Goal: Task Accomplishment & Management: Manage account settings

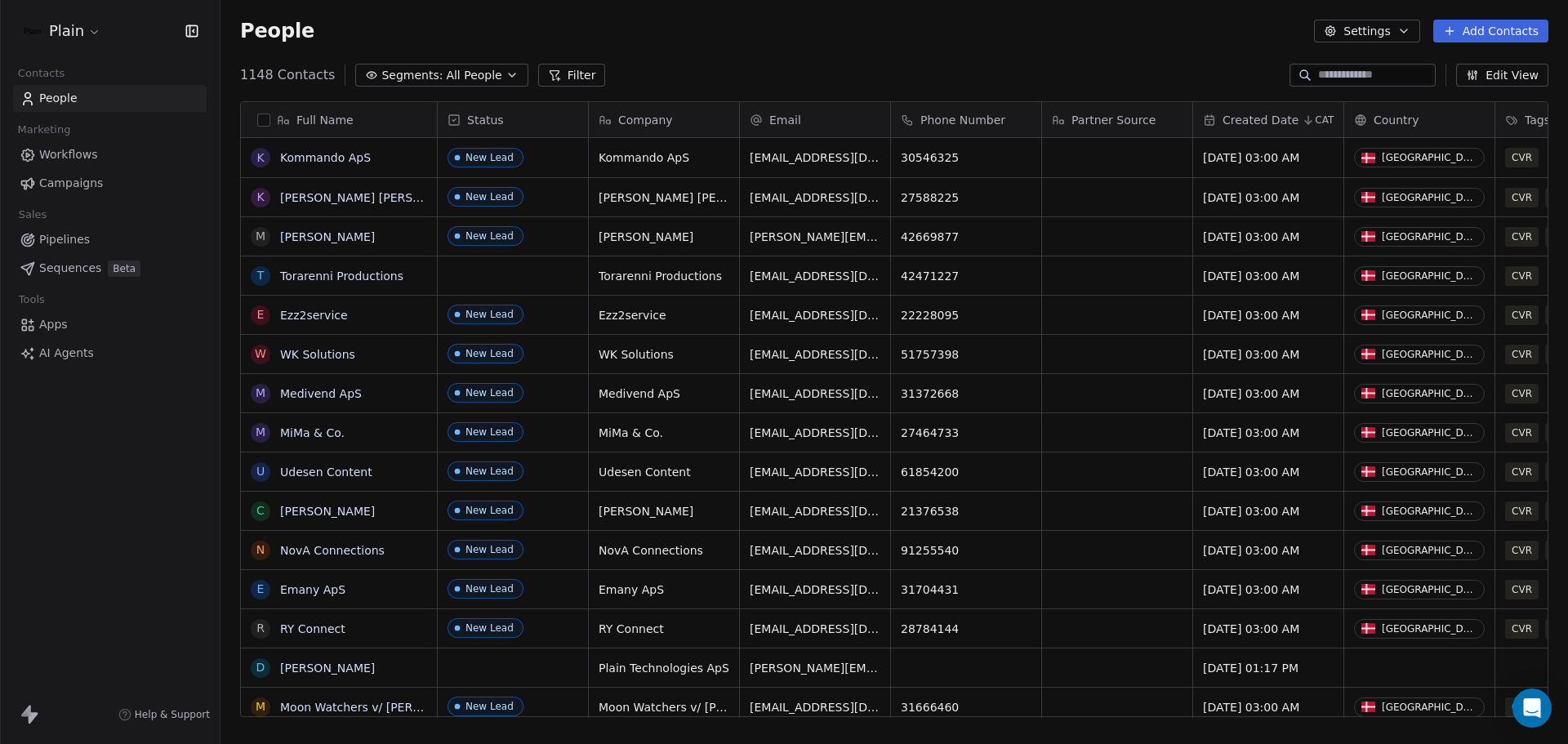
scroll to position [641, 1335]
click at [80, 161] on span "Workflows" at bounding box center [68, 154] width 58 height 18
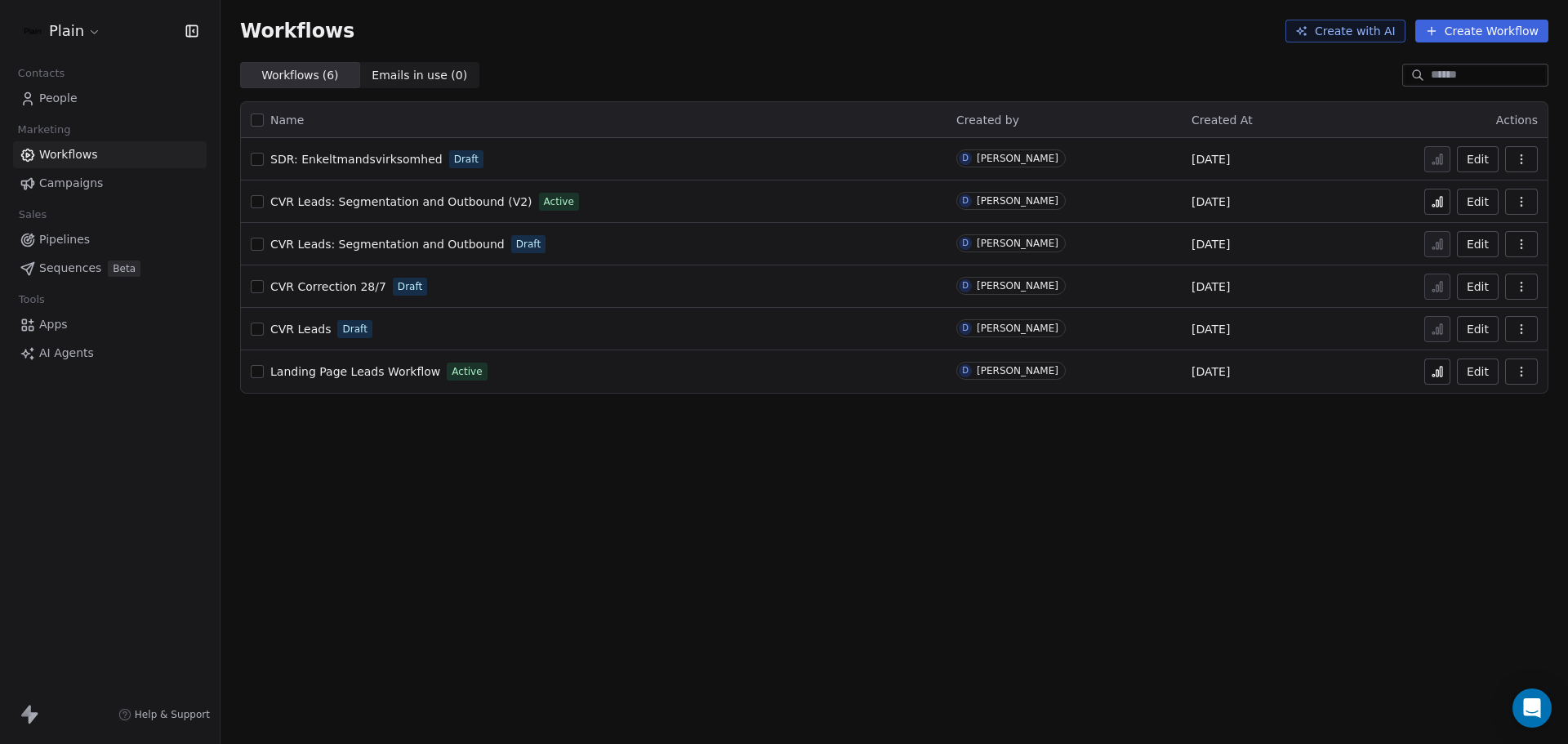
click at [88, 183] on span "Campaigns" at bounding box center [71, 183] width 63 height 18
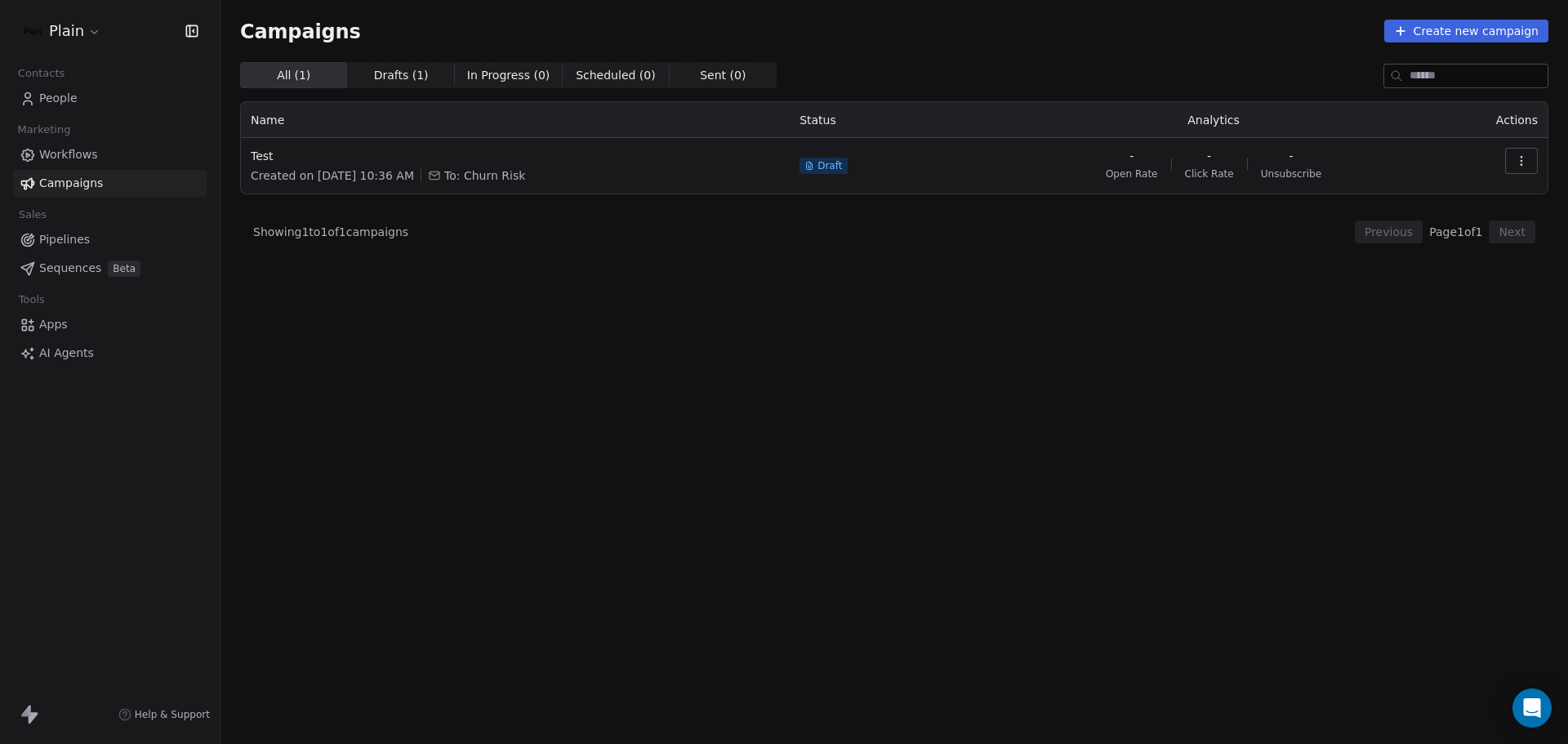
click at [96, 100] on link "People" at bounding box center [110, 98] width 194 height 27
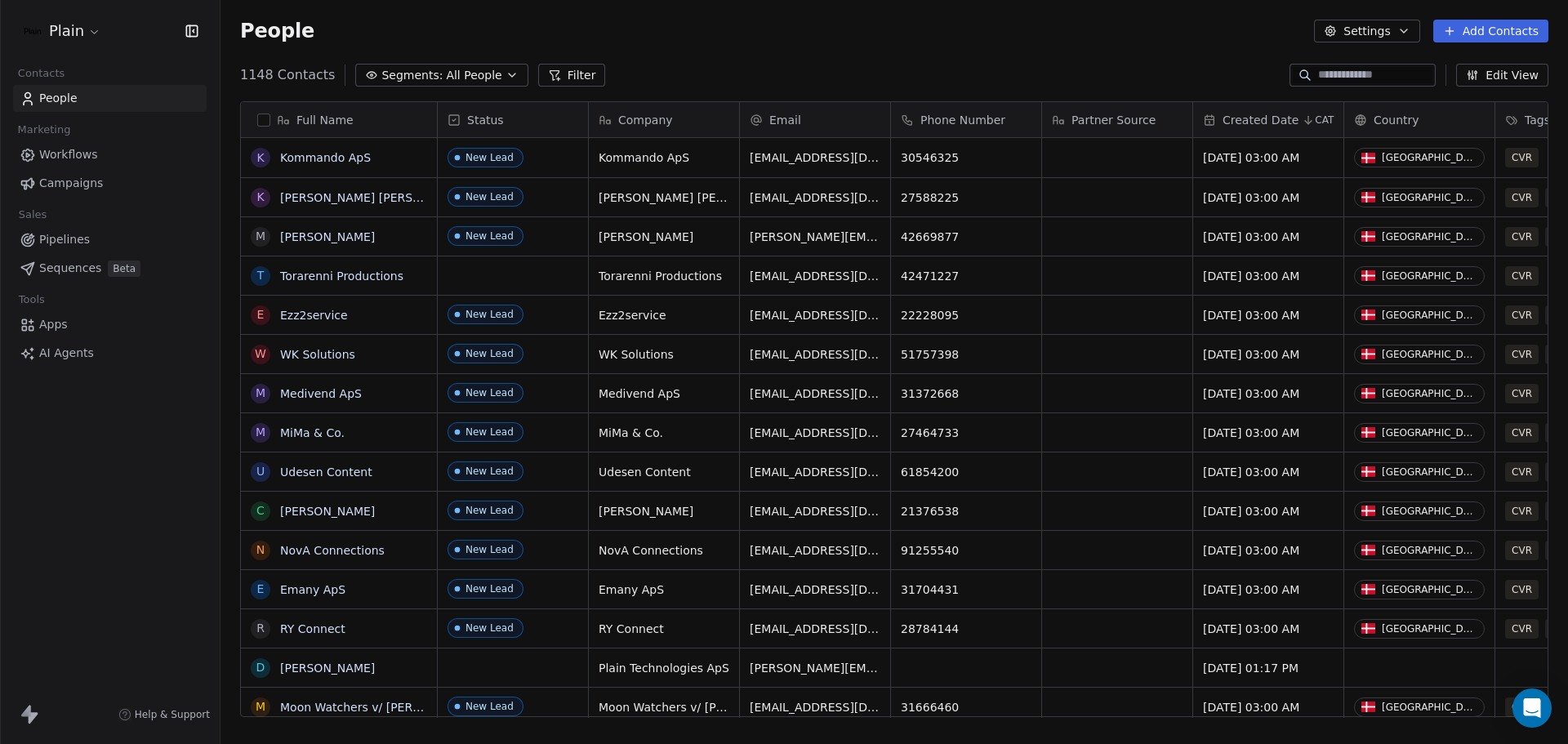
scroll to position [641, 1335]
click at [54, 239] on span "Pipelines" at bounding box center [64, 239] width 51 height 18
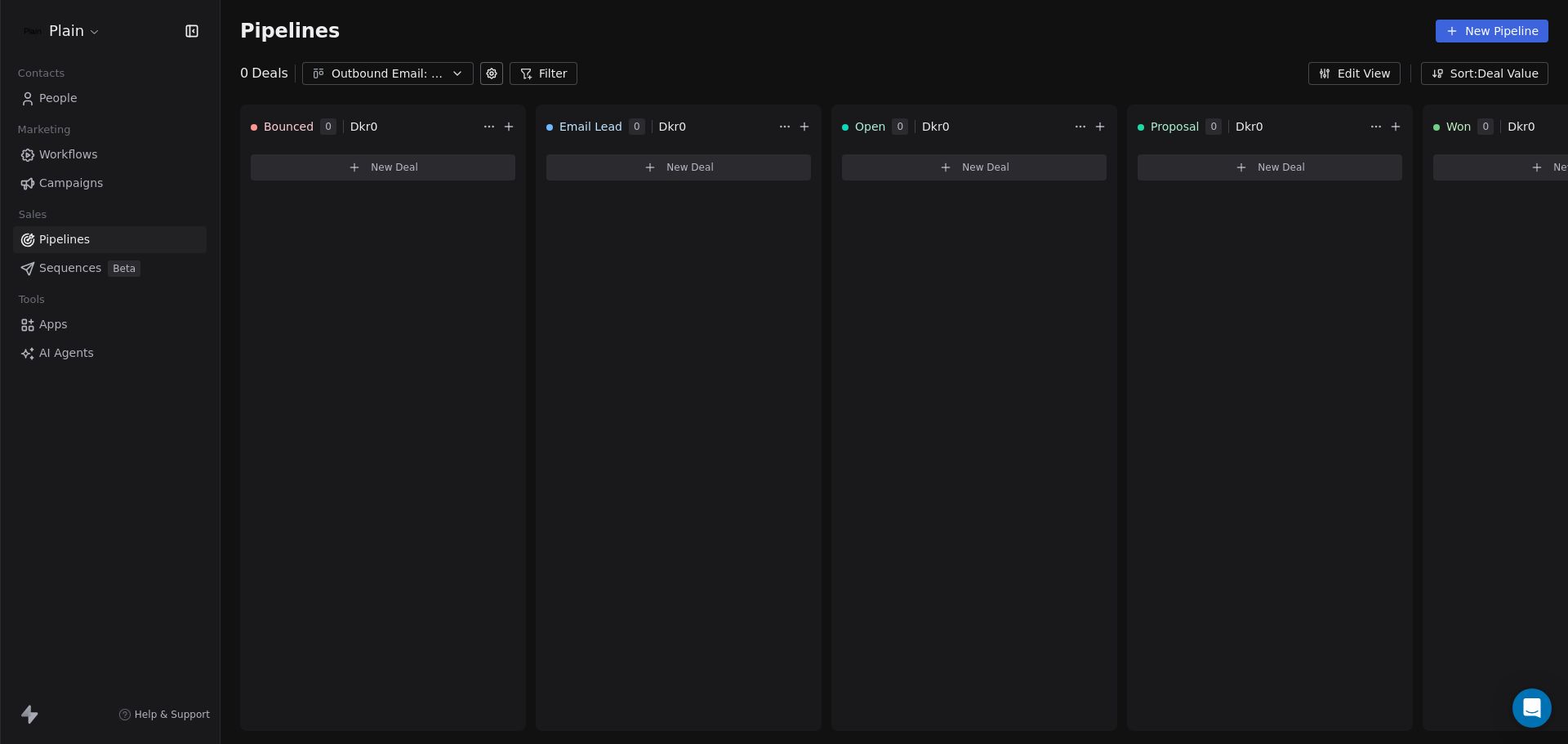
click at [91, 25] on html "Plain Contacts People Marketing Workflows Campaigns Sales Pipelines Sequences B…" at bounding box center [784, 372] width 1568 height 744
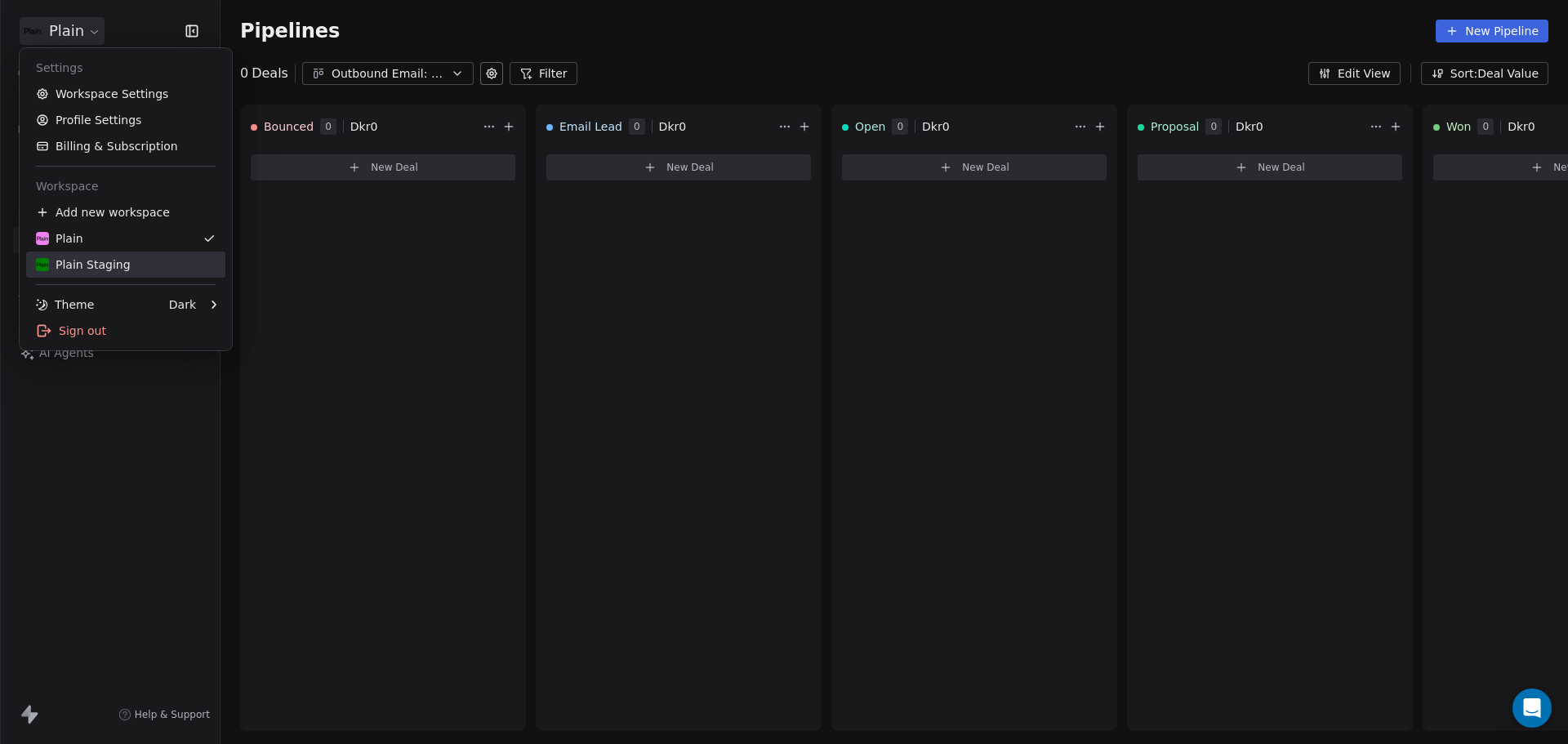
click at [88, 268] on div "Plain Staging" at bounding box center [83, 264] width 95 height 17
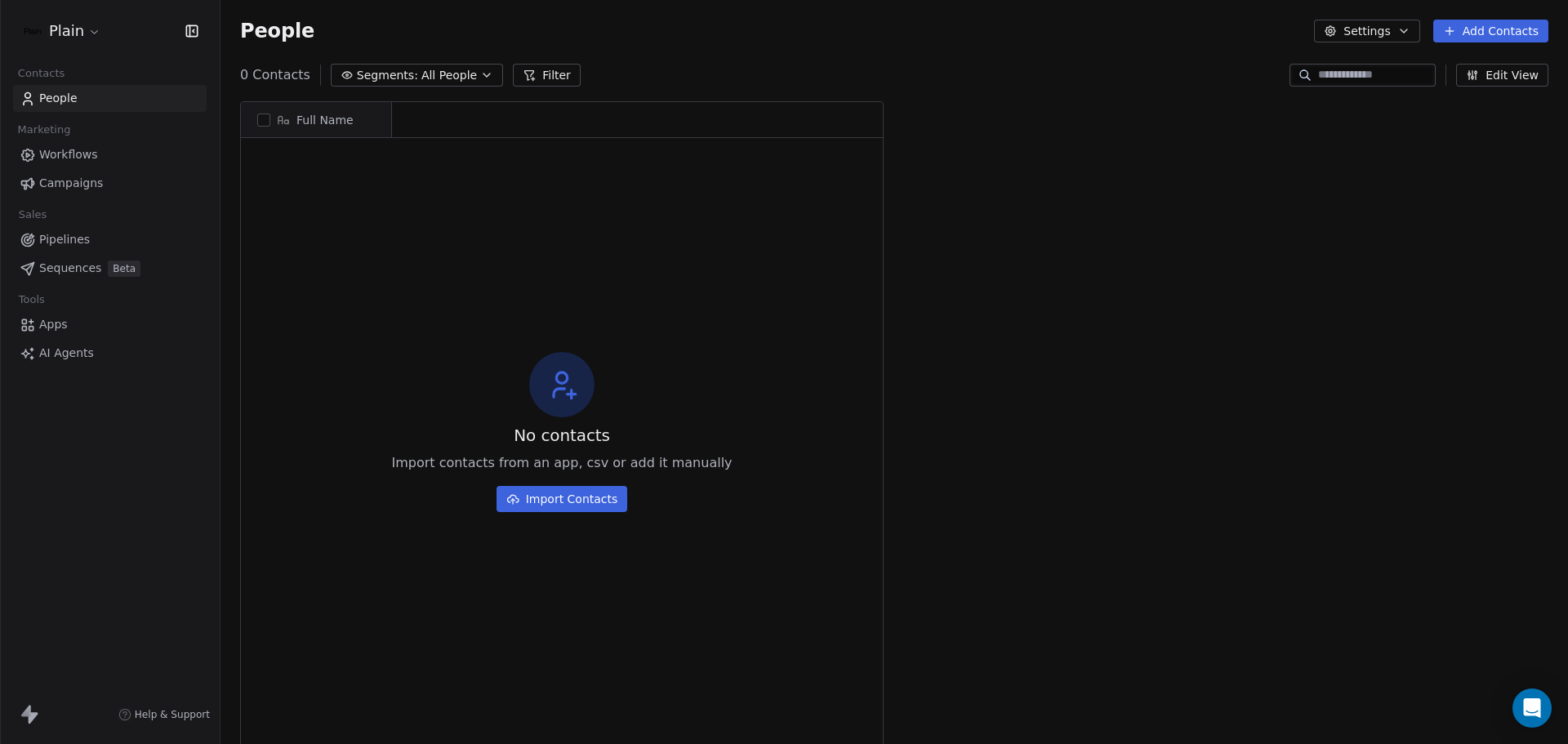
scroll to position [641, 1335]
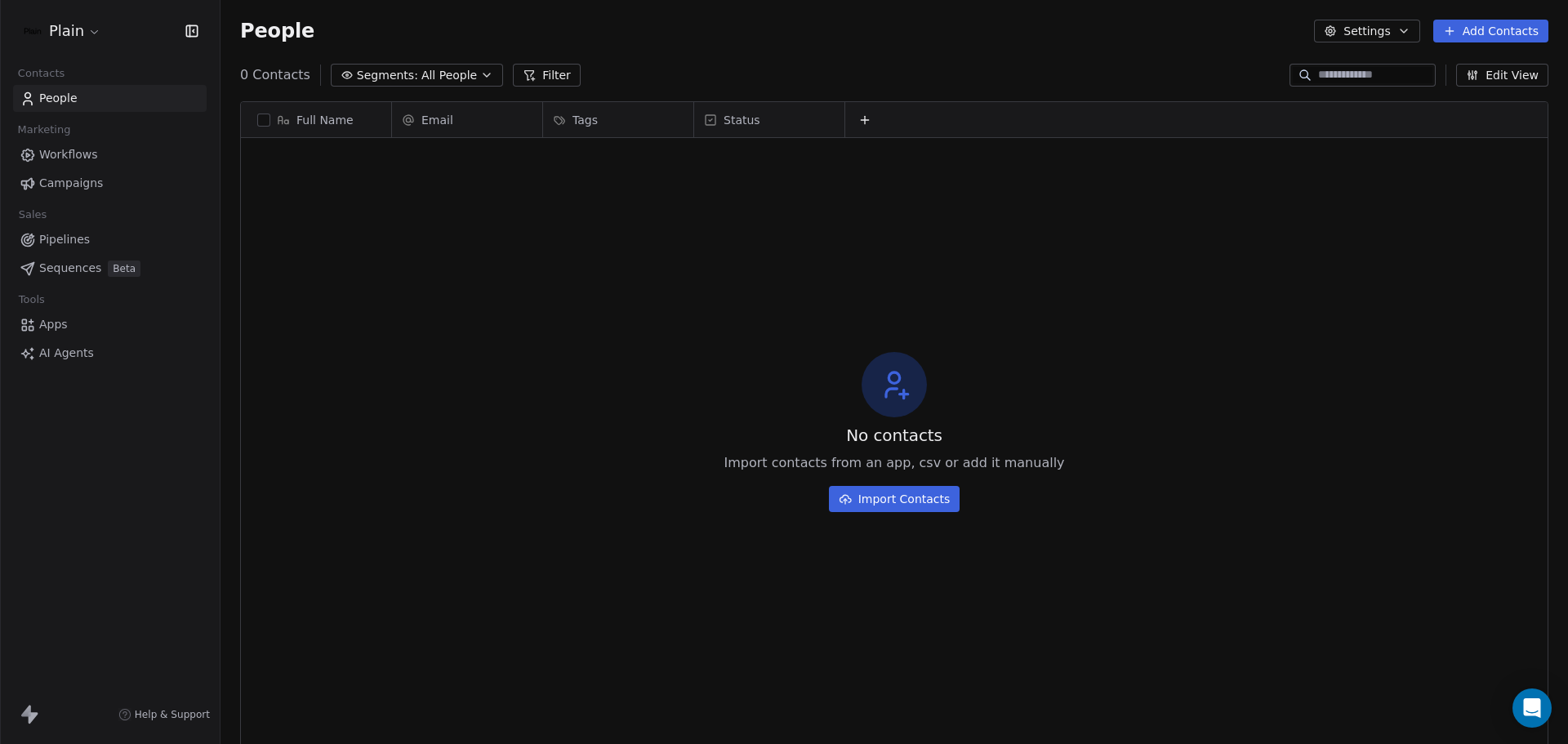
click at [112, 184] on link "Campaigns" at bounding box center [110, 183] width 194 height 27
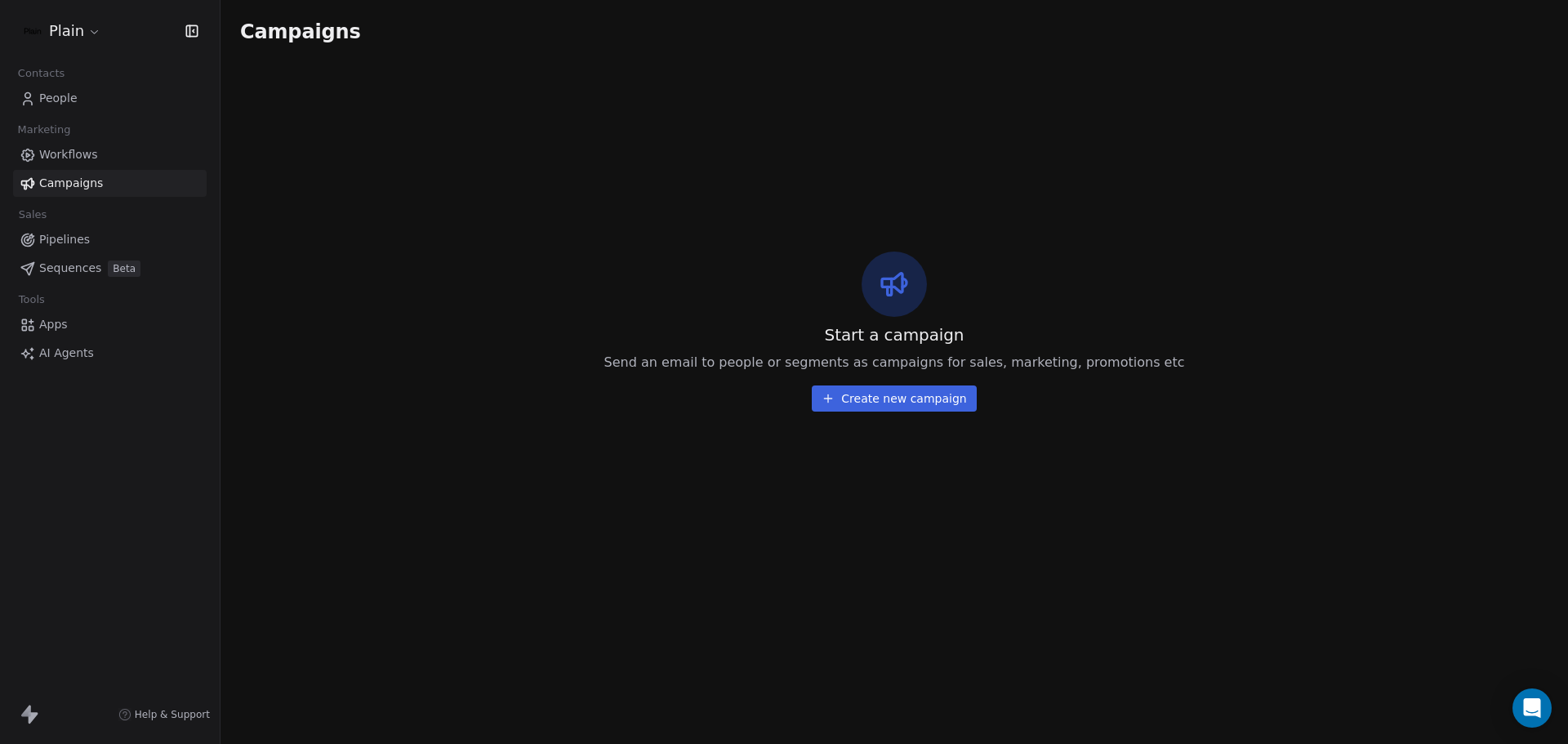
click at [88, 150] on span "Workflows" at bounding box center [68, 154] width 58 height 18
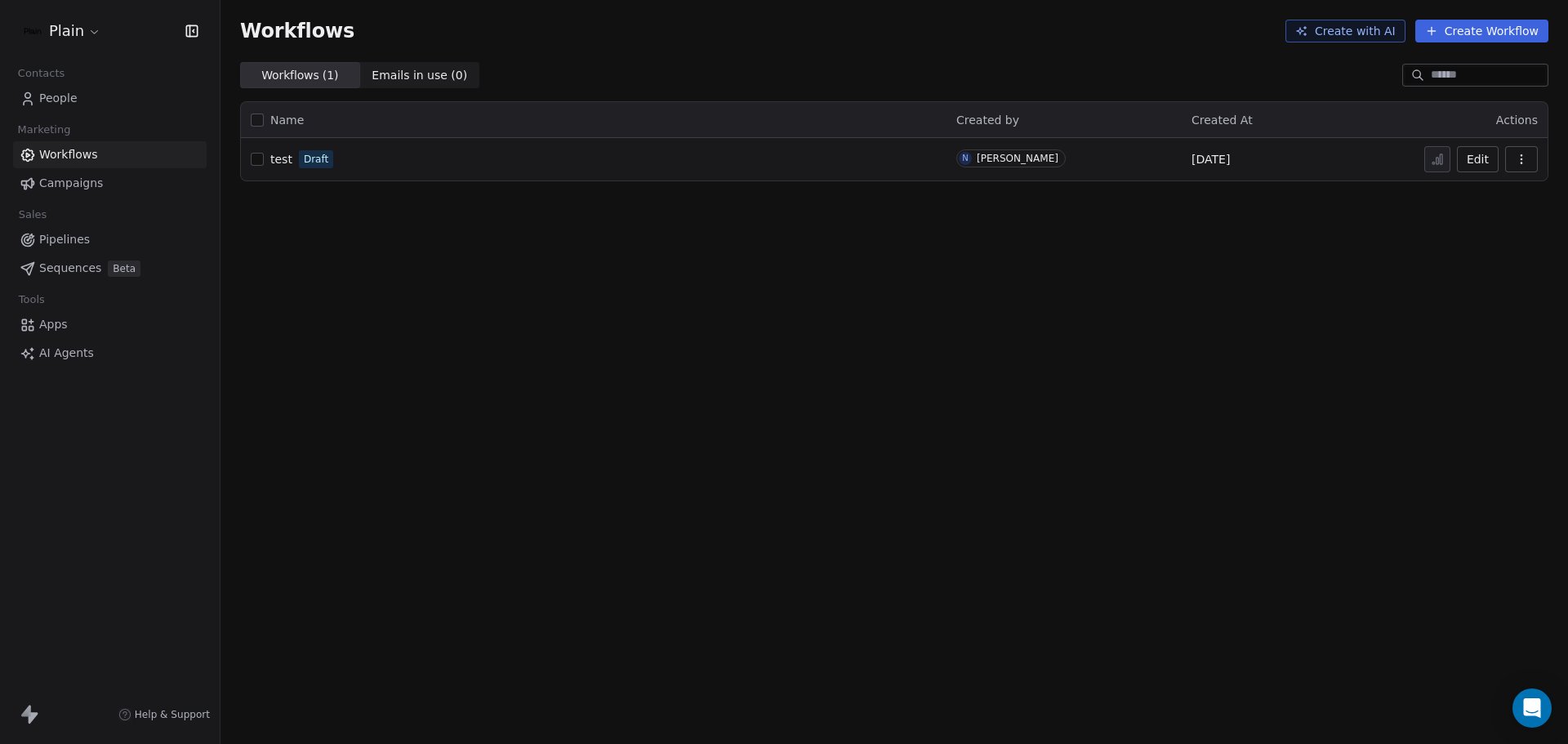
click at [83, 243] on span "Pipelines" at bounding box center [64, 239] width 51 height 18
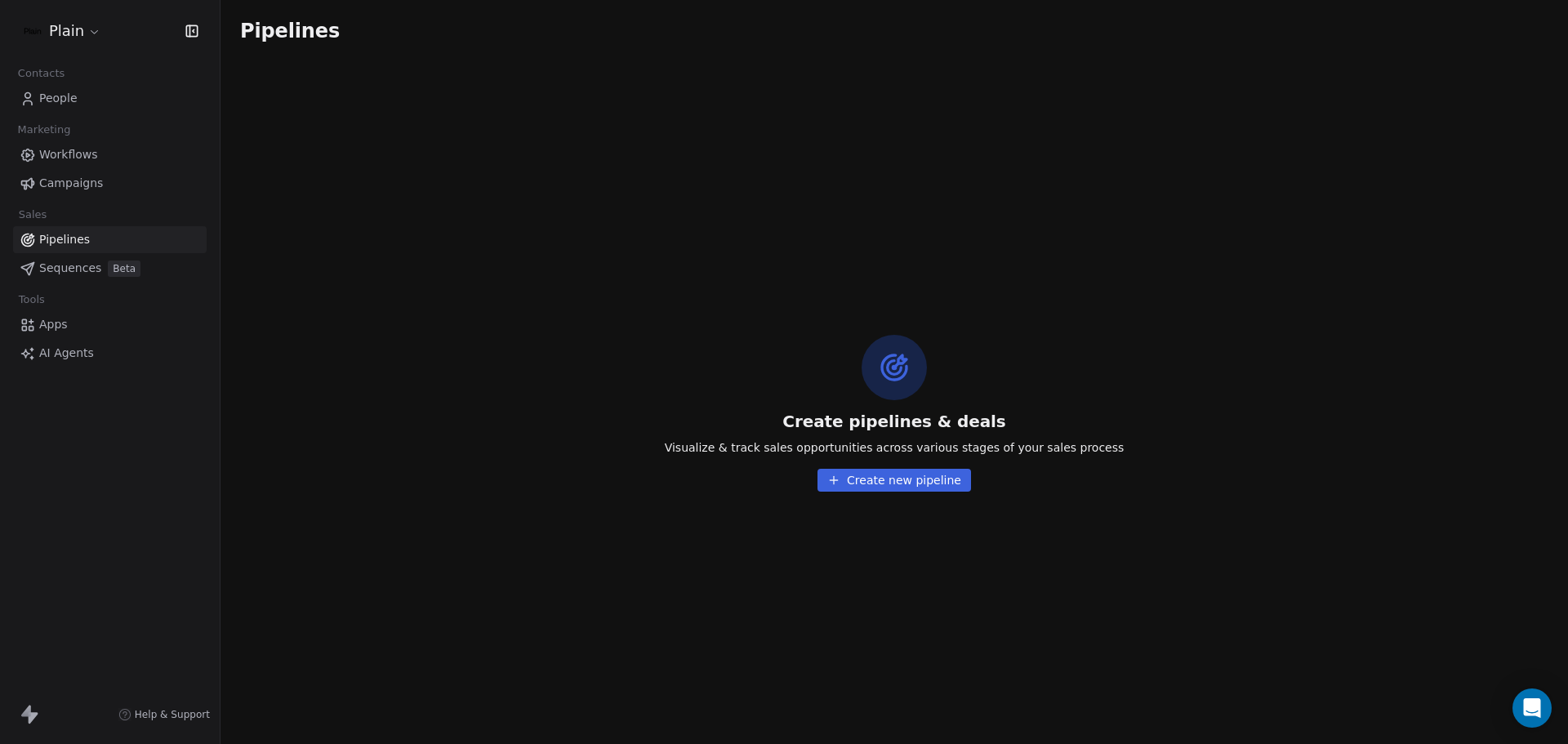
click at [78, 264] on span "Sequences" at bounding box center [70, 268] width 62 height 18
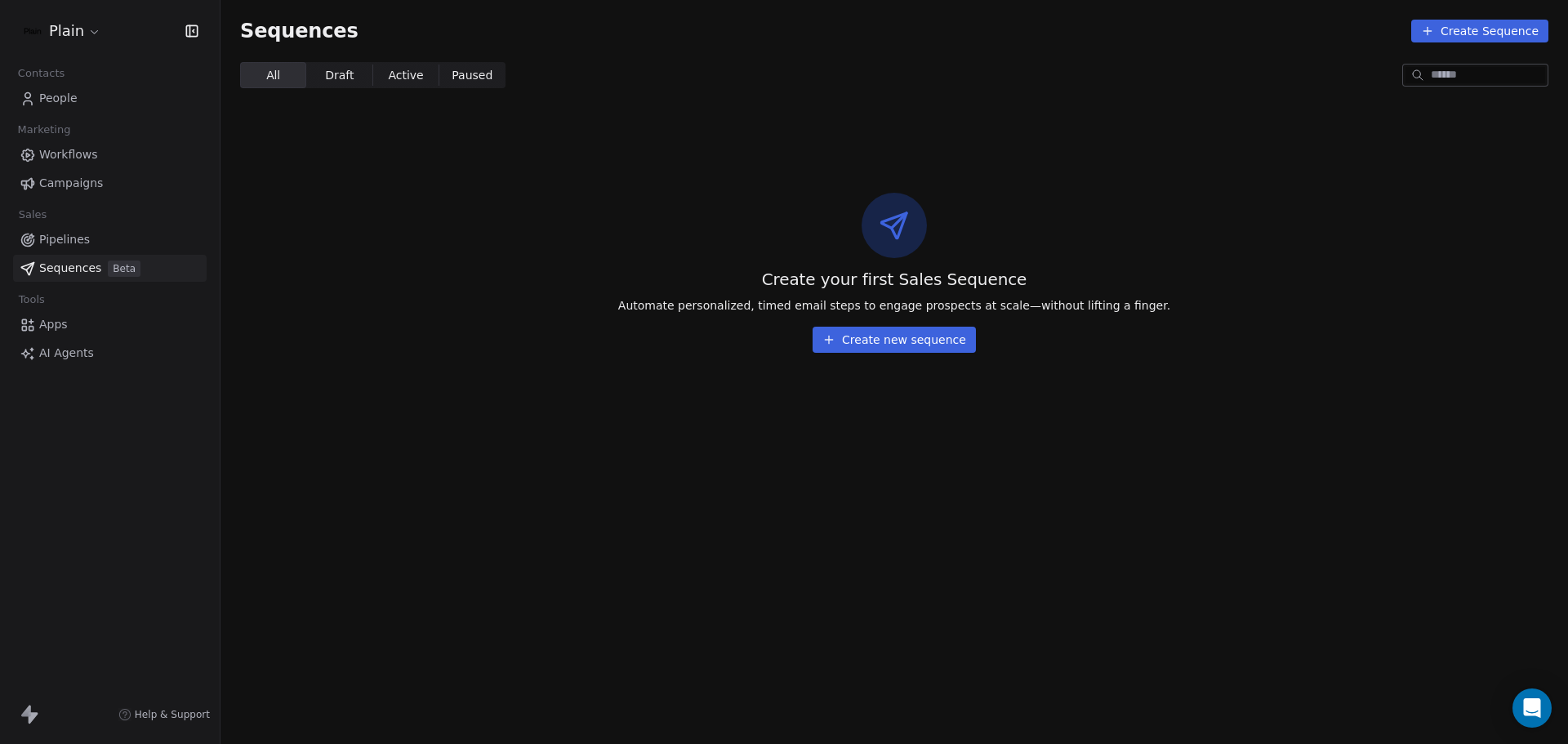
click at [64, 329] on span "Apps" at bounding box center [53, 324] width 28 height 18
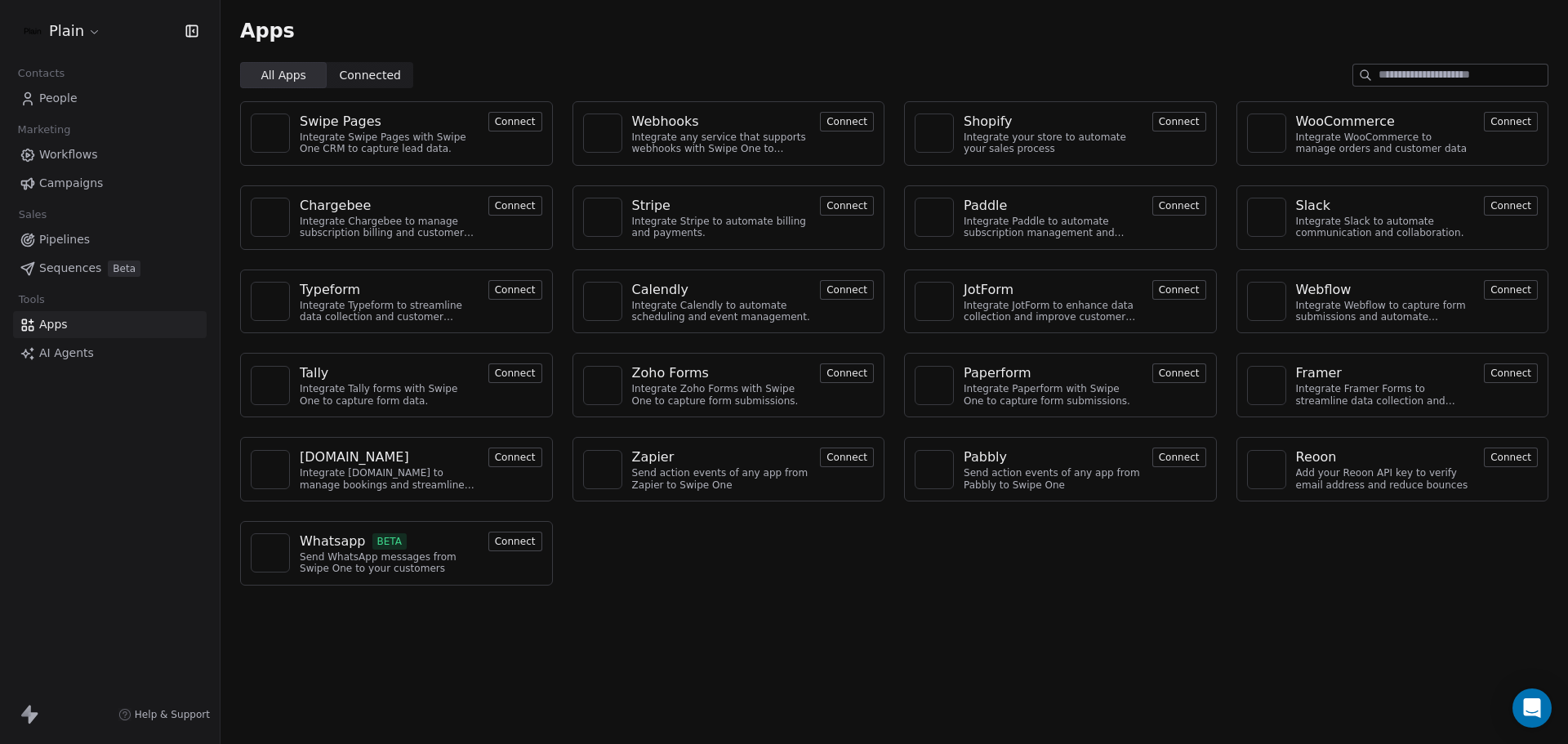
click at [64, 356] on span "AI Agents" at bounding box center [67, 353] width 55 height 18
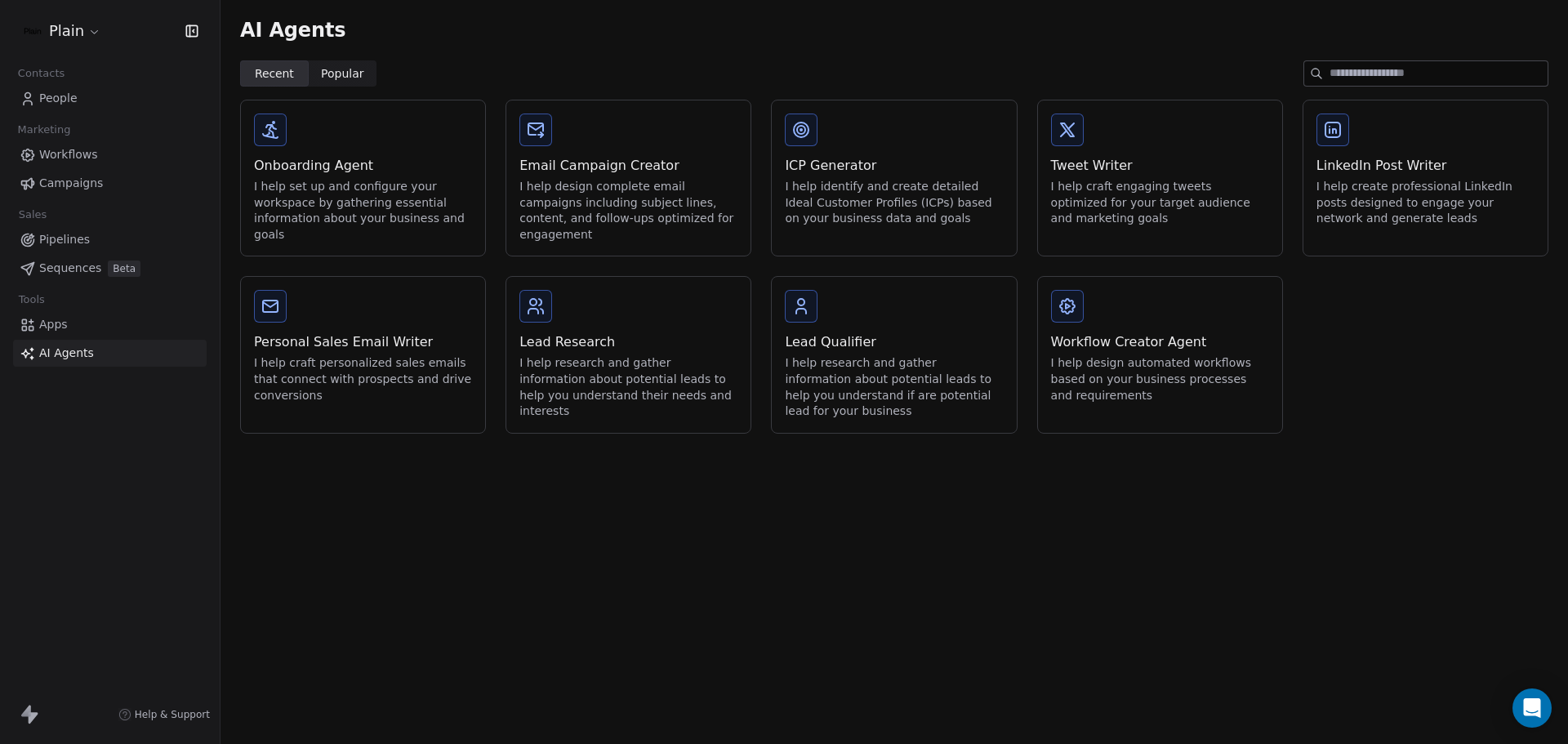
click at [82, 253] on div "Pipelines Sequences Beta" at bounding box center [110, 254] width 194 height 56
click at [89, 241] on link "Pipelines" at bounding box center [110, 239] width 194 height 27
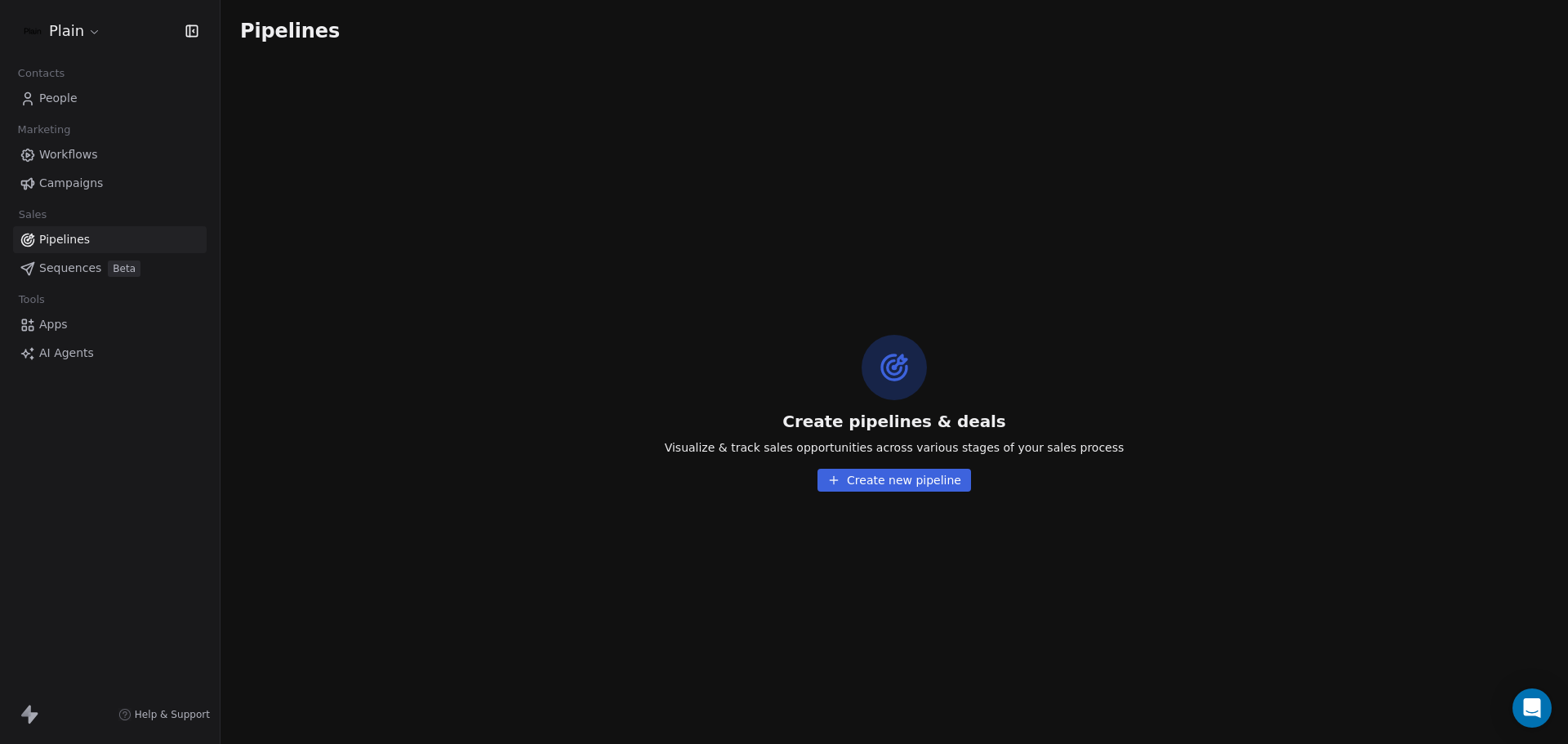
click at [91, 257] on link "Sequences Beta" at bounding box center [110, 268] width 194 height 27
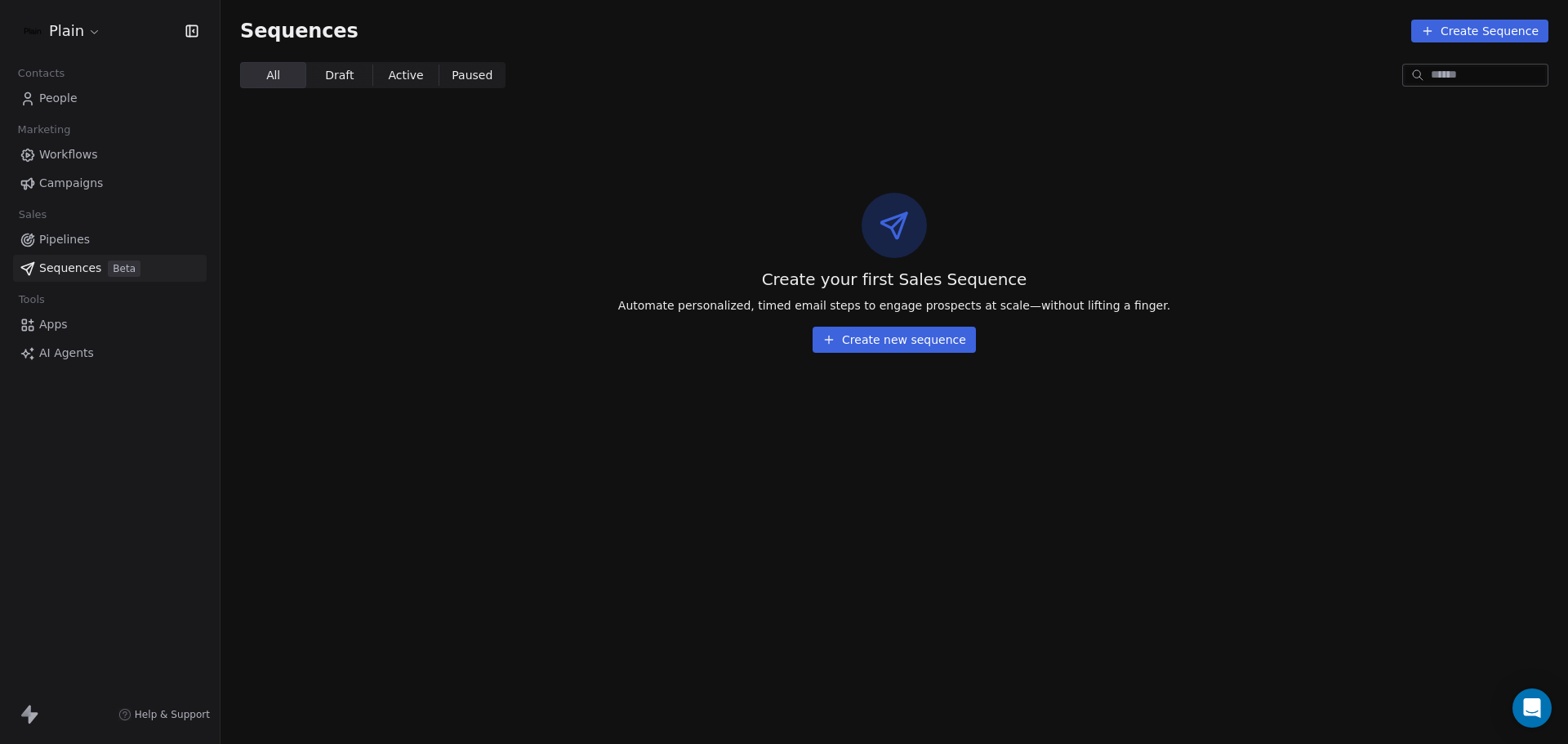
click at [107, 242] on link "Pipelines" at bounding box center [110, 239] width 194 height 27
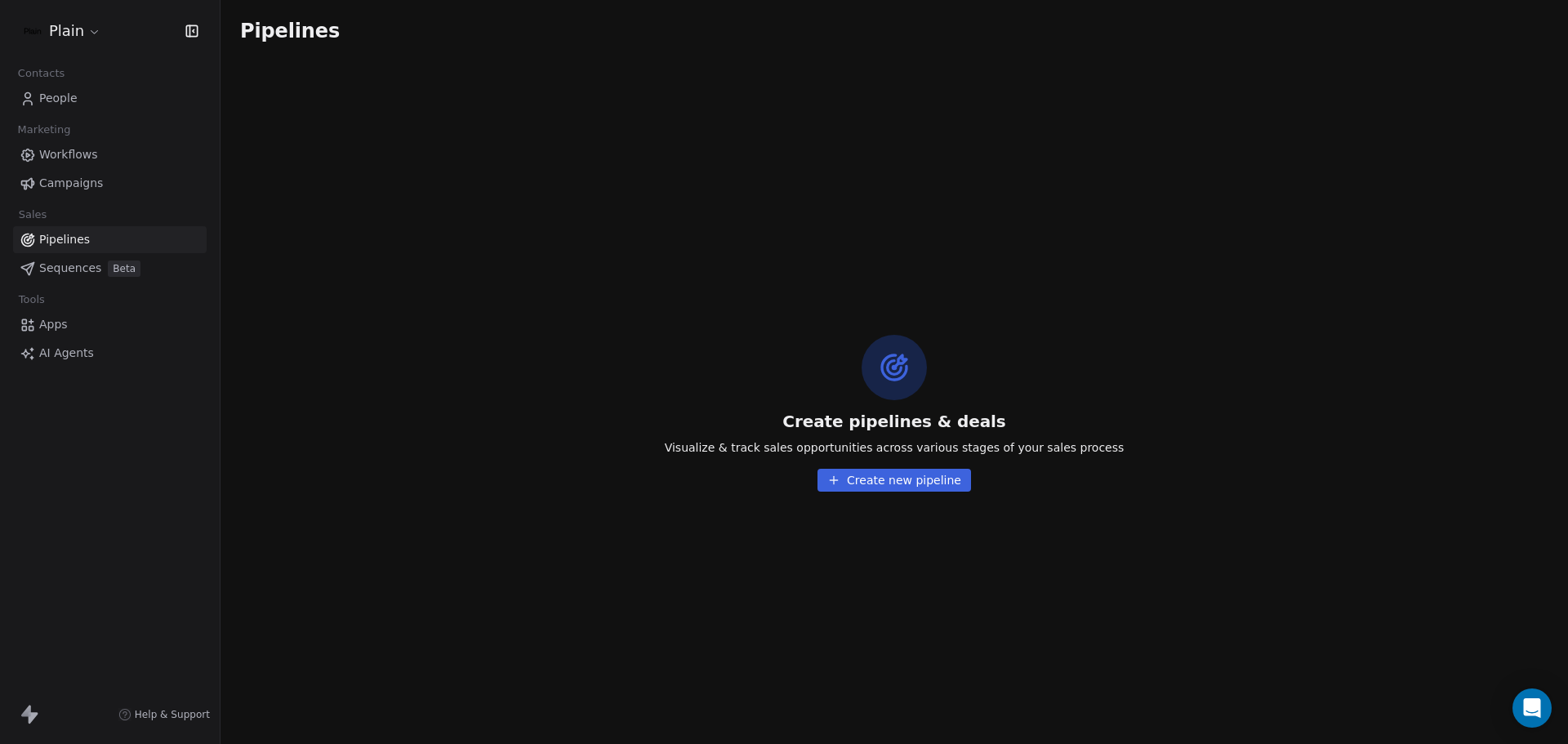
click at [112, 189] on link "Campaigns" at bounding box center [110, 183] width 194 height 27
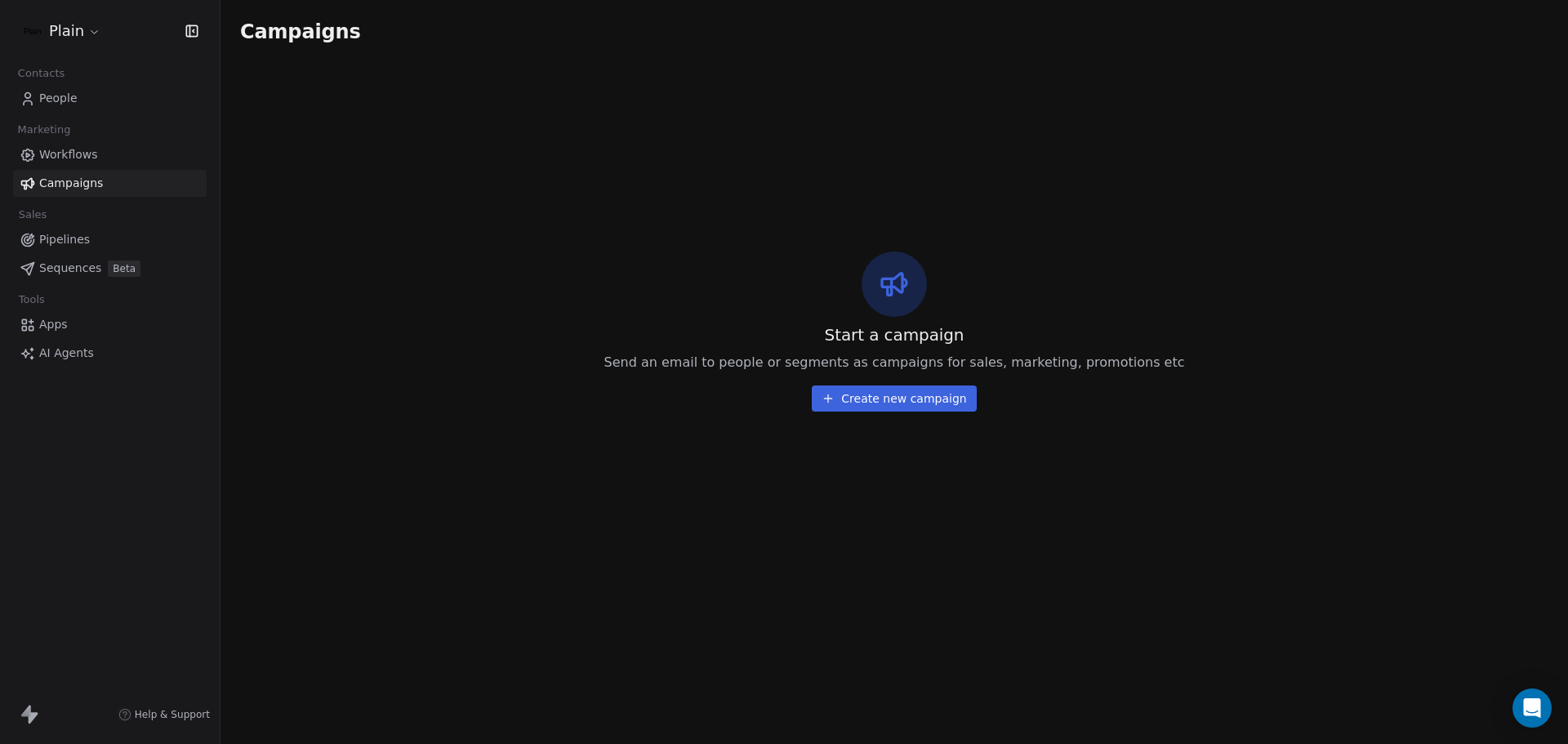
click at [116, 156] on link "Workflows" at bounding box center [110, 154] width 194 height 27
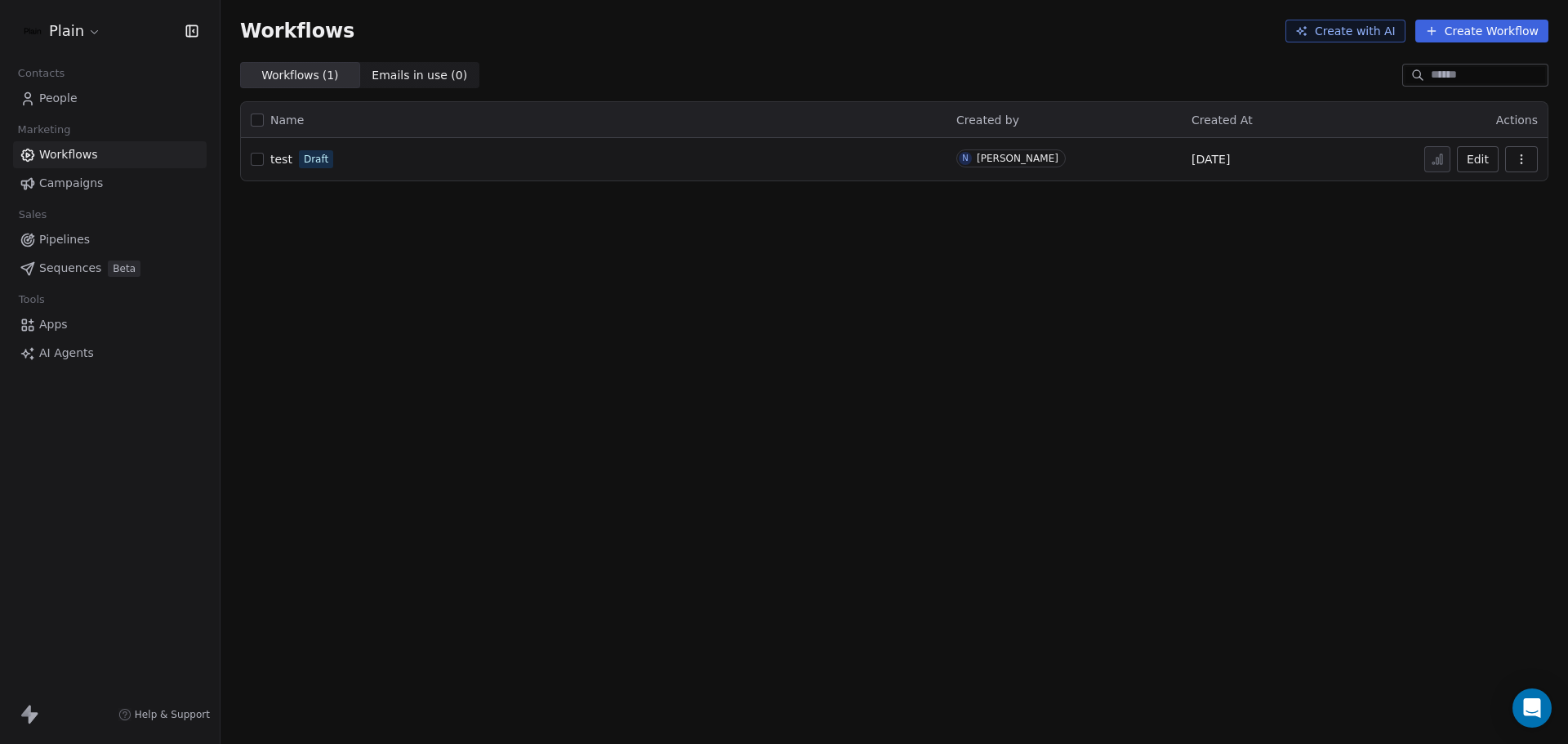
click at [332, 154] on div "test Draft" at bounding box center [593, 158] width 686 height 23
click at [286, 159] on span "test" at bounding box center [281, 159] width 22 height 13
click at [268, 205] on div "Workflows Create with AI Create Workflow Workflows ( 1 ) Workflows ( 1 ) Emails…" at bounding box center [894, 372] width 1348 height 744
click at [94, 242] on link "Pipelines" at bounding box center [110, 239] width 194 height 27
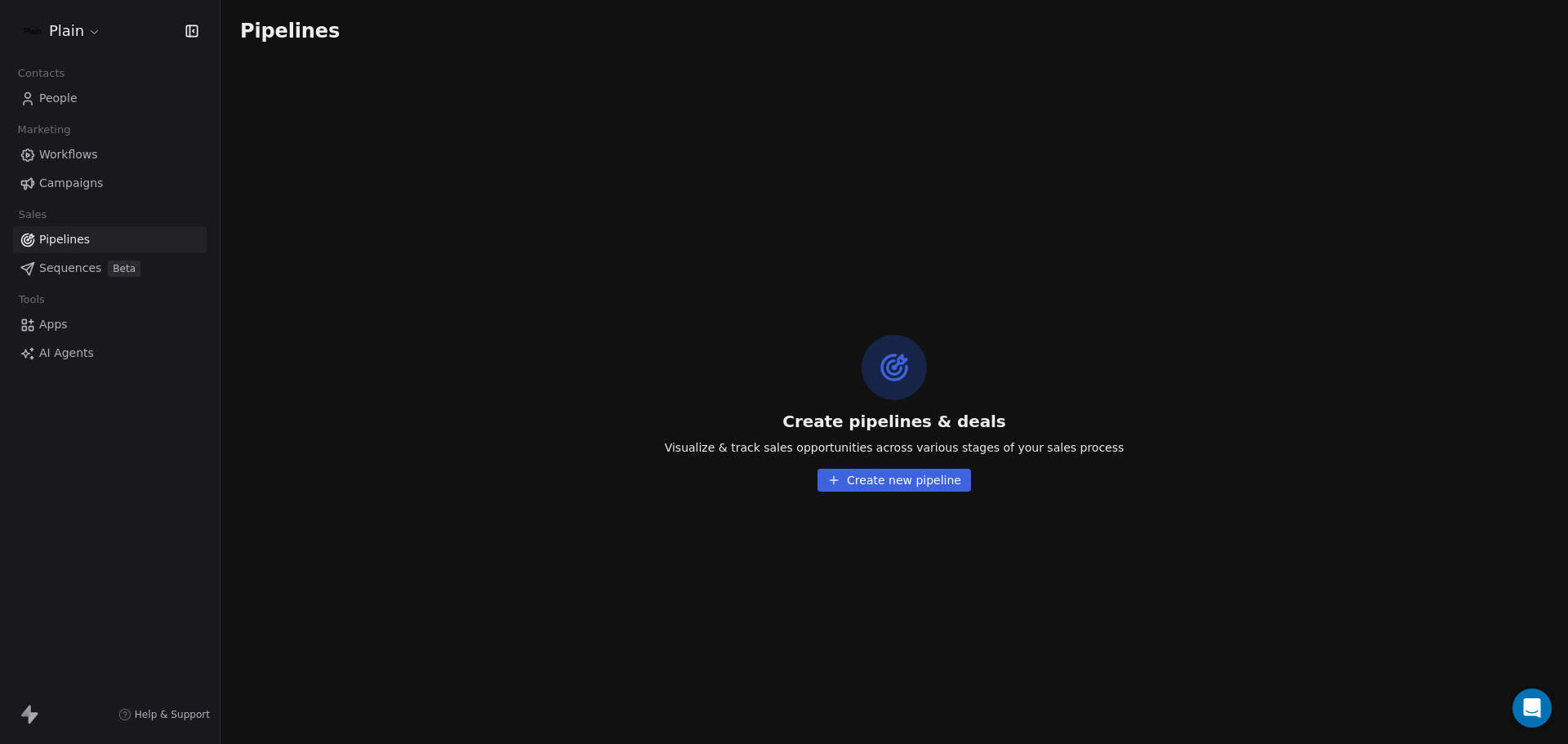
click at [88, 264] on span "Sequences" at bounding box center [70, 268] width 62 height 18
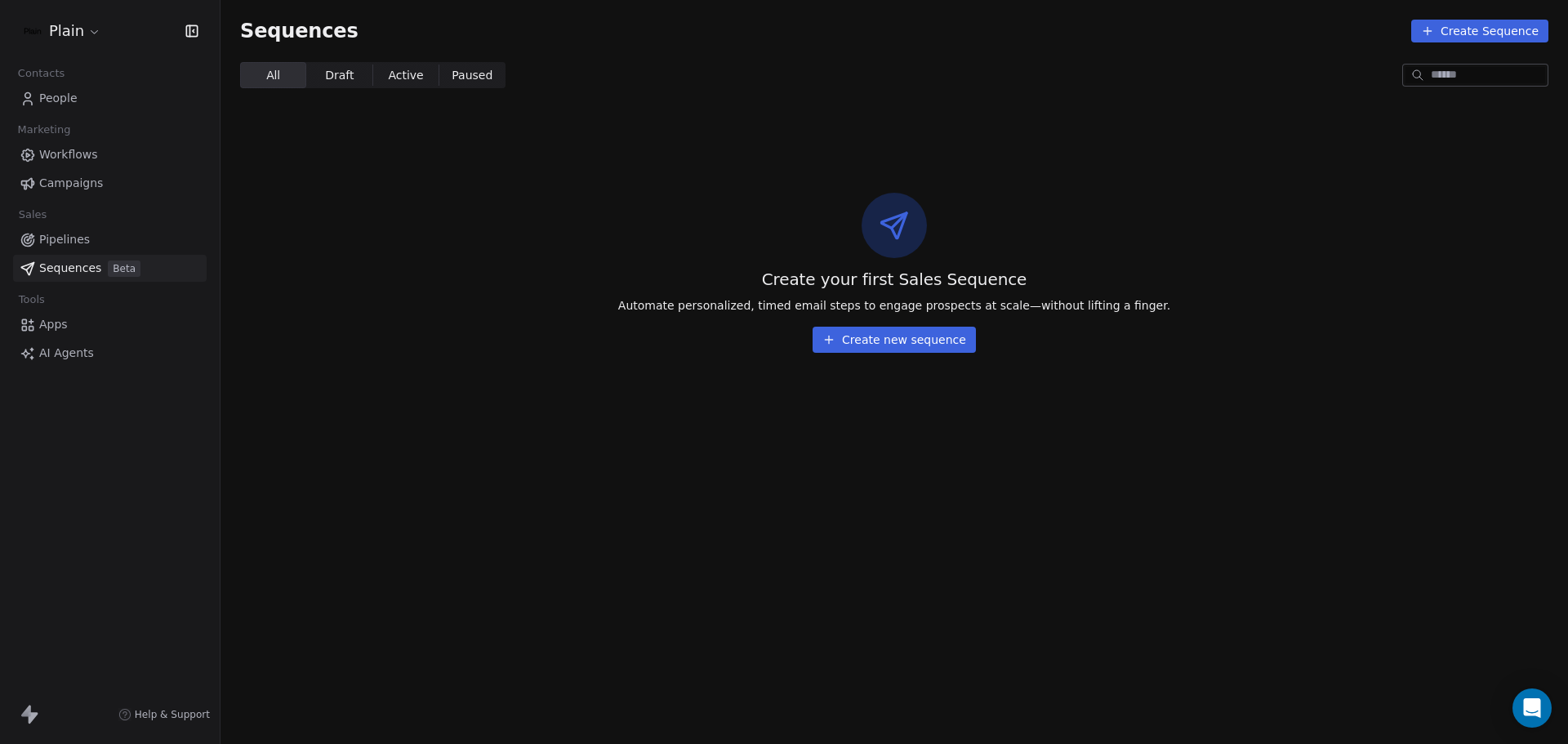
click at [80, 184] on span "Campaigns" at bounding box center [71, 183] width 63 height 18
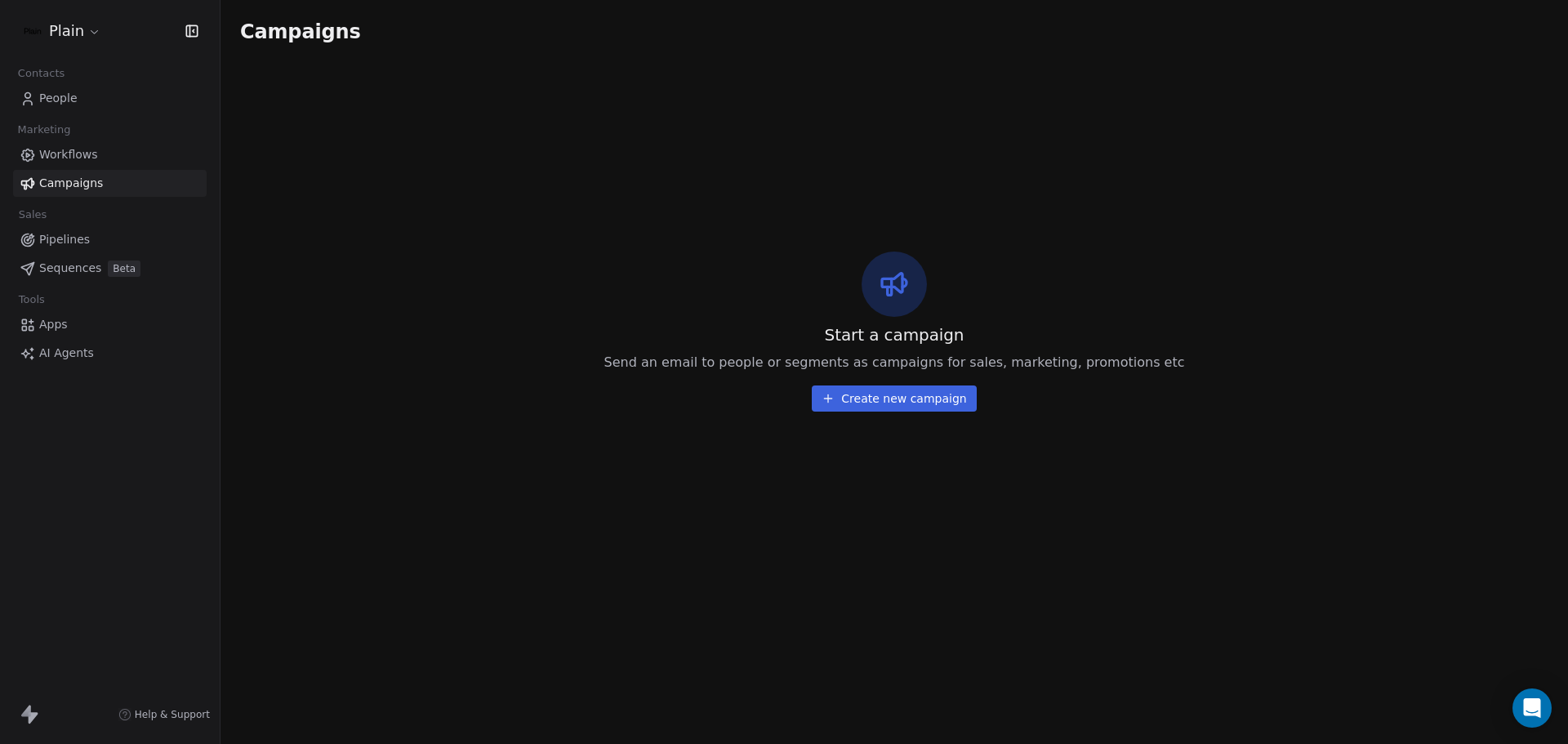
click at [88, 157] on span "Workflows" at bounding box center [68, 154] width 58 height 18
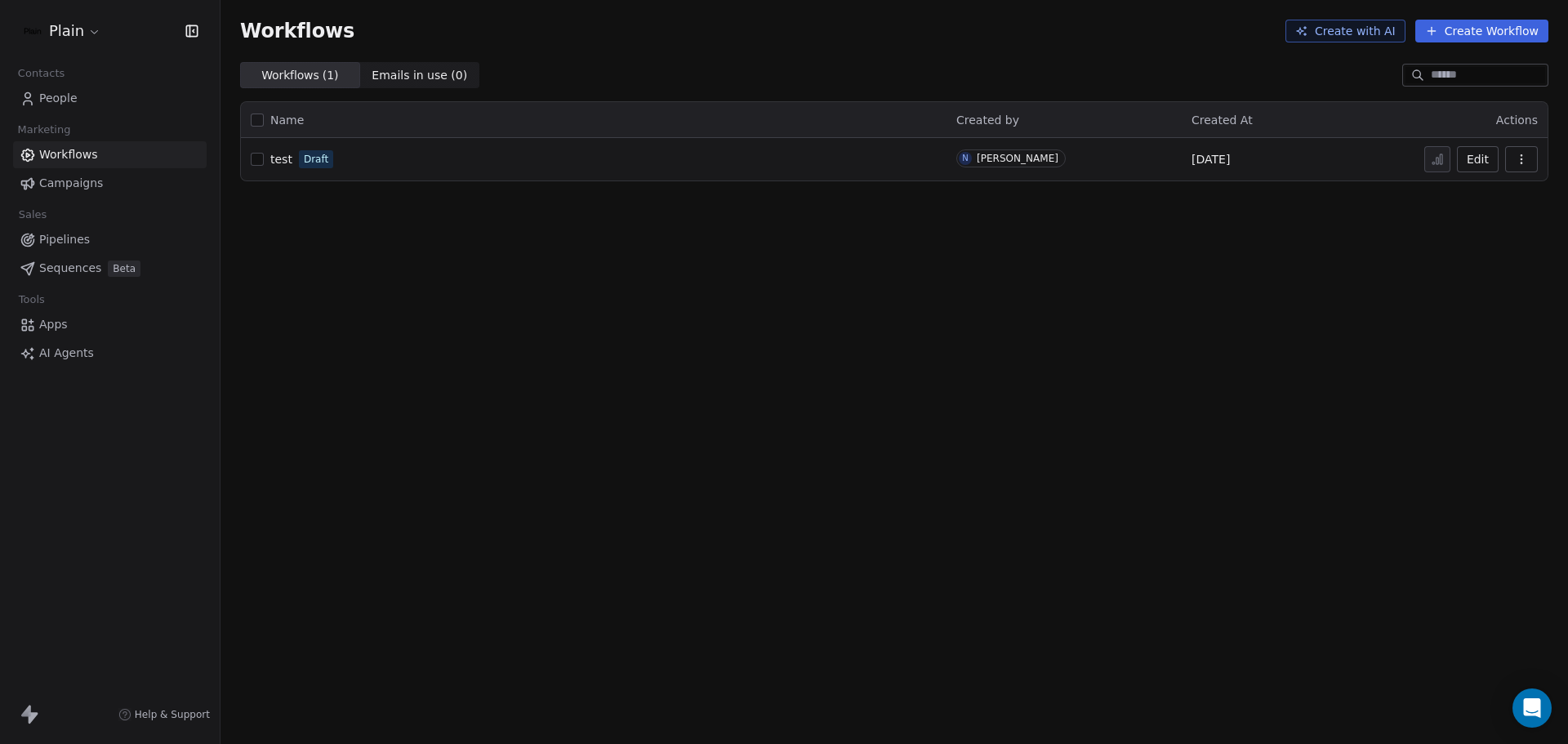
click at [335, 153] on div "test Draft" at bounding box center [593, 158] width 686 height 23
click at [139, 108] on link "People" at bounding box center [110, 98] width 194 height 27
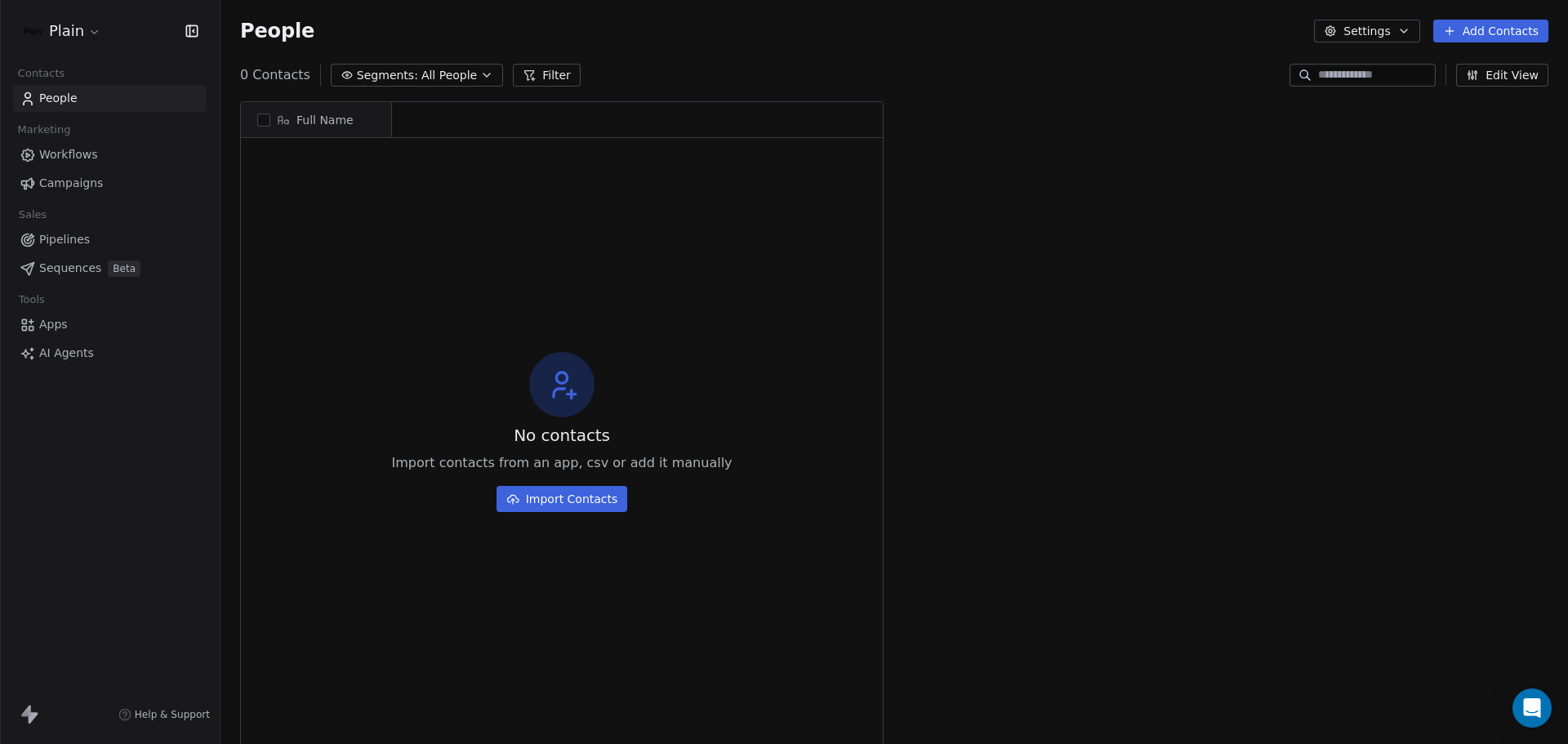
scroll to position [641, 1335]
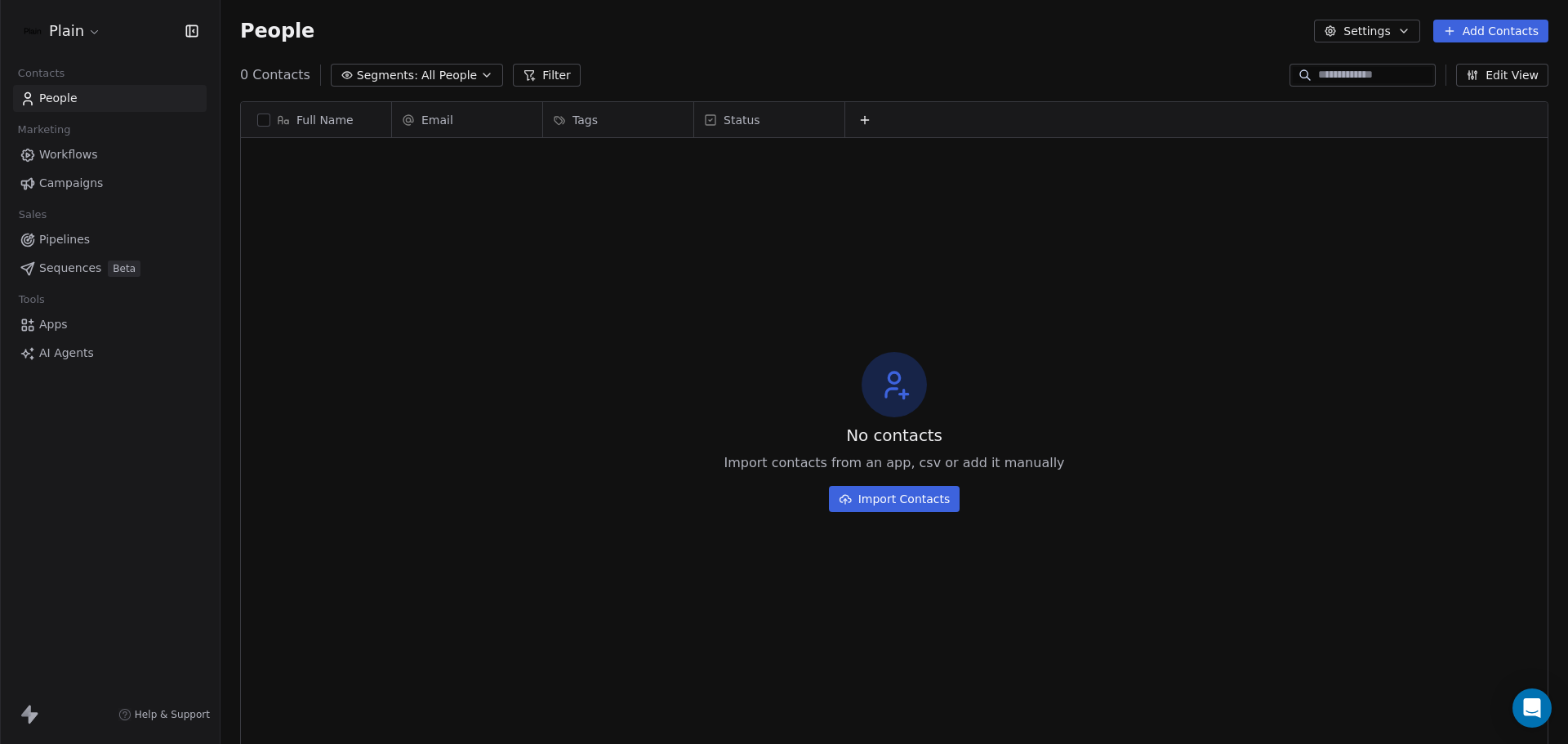
click at [865, 118] on icon at bounding box center [865, 120] width 13 height 13
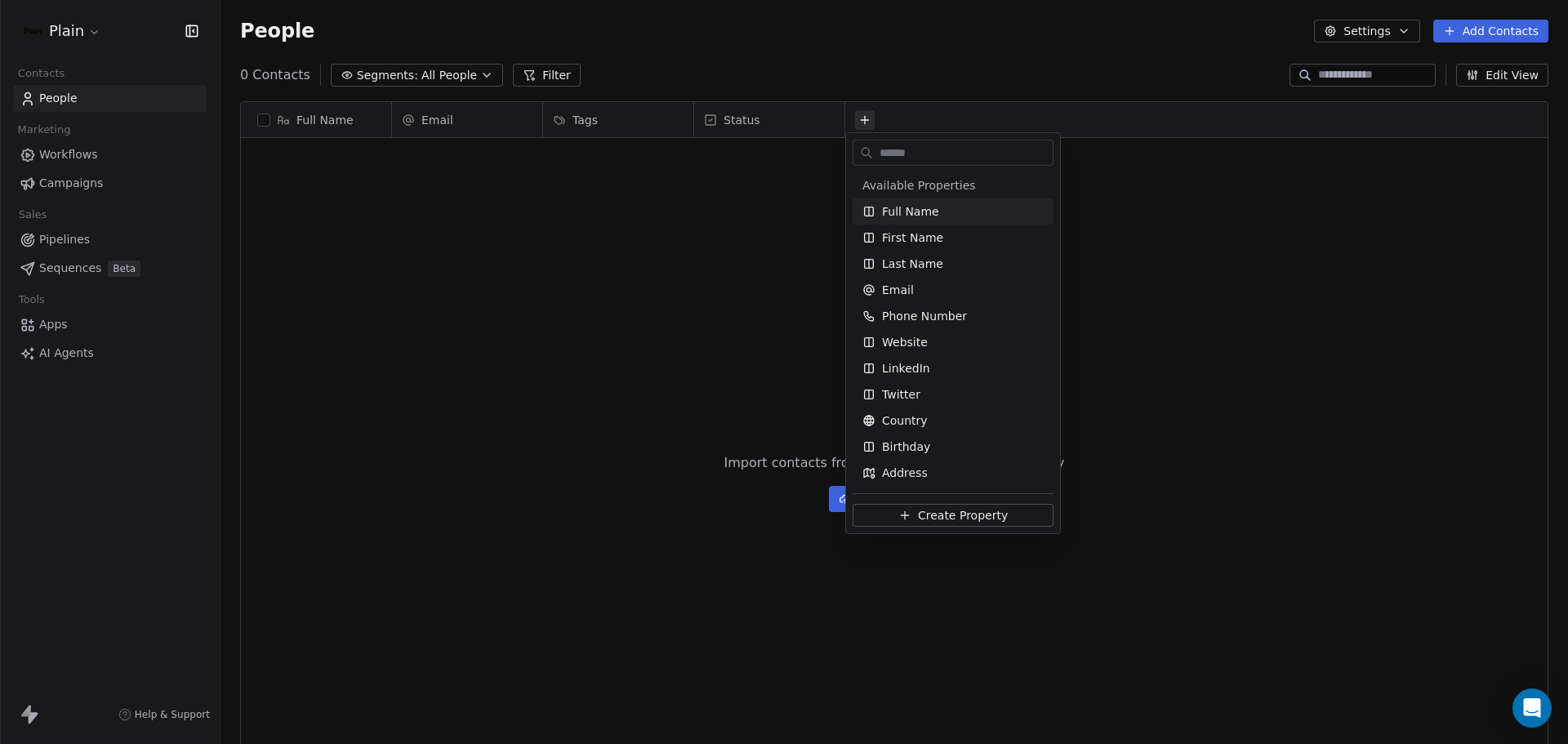
click at [121, 156] on html "Plain Contacts People Marketing Workflows Campaigns Sales Pipelines Sequences B…" at bounding box center [784, 372] width 1568 height 744
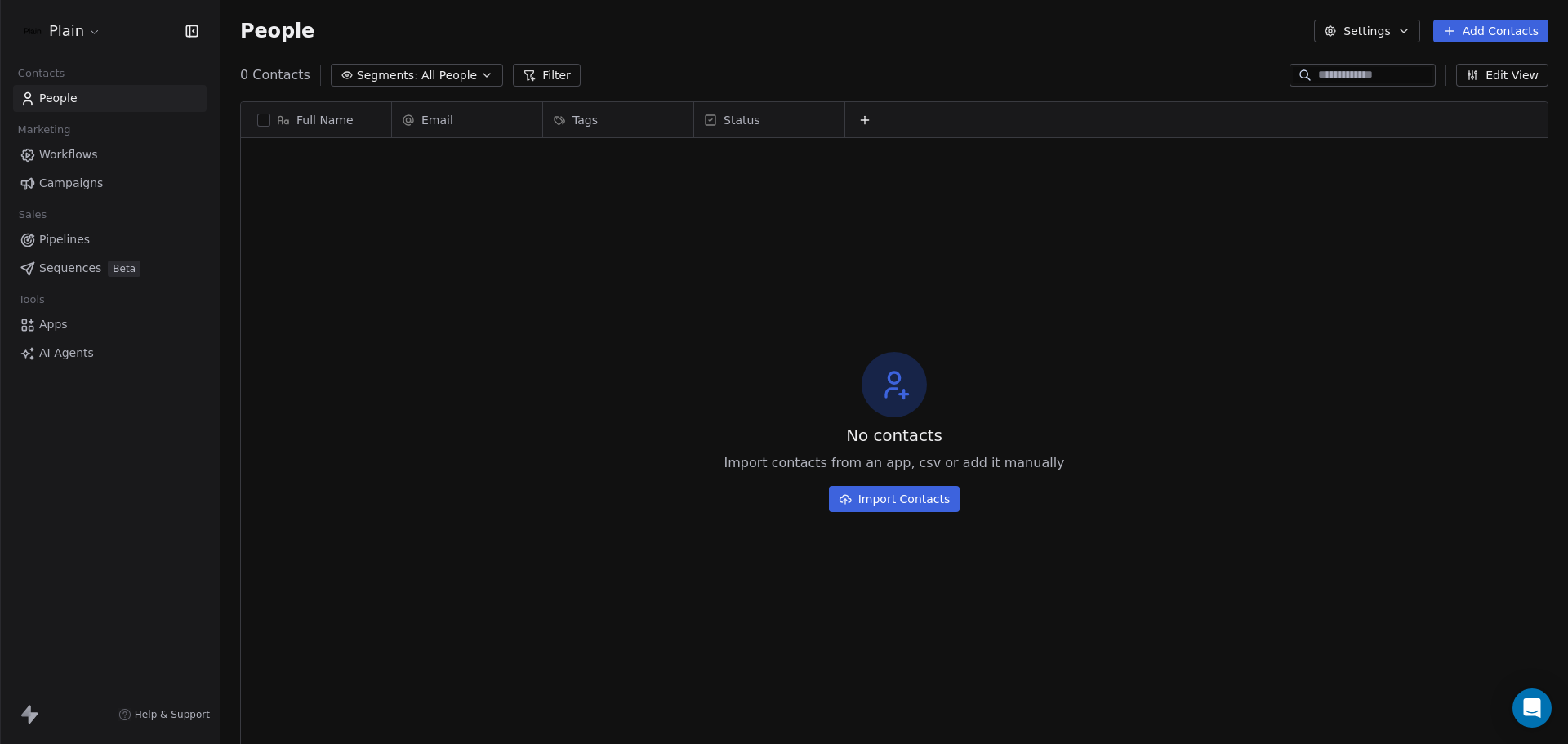
click at [110, 153] on link "Workflows" at bounding box center [110, 154] width 194 height 27
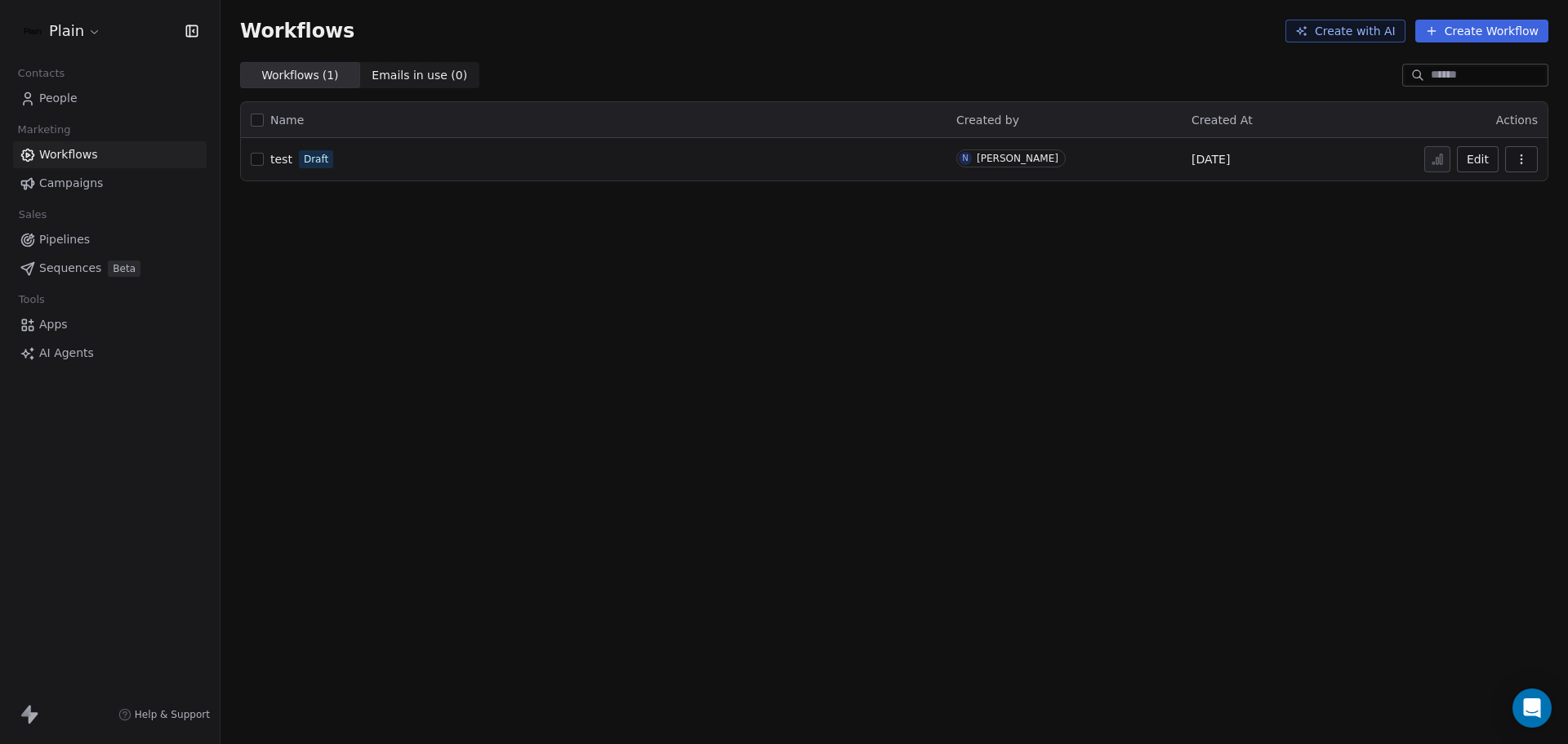
click at [310, 163] on span "Draft" at bounding box center [315, 159] width 24 height 15
click at [299, 164] on span "Draft" at bounding box center [315, 159] width 34 height 18
click at [287, 163] on span "test" at bounding box center [281, 159] width 22 height 13
click at [1512, 160] on button "button" at bounding box center [1521, 158] width 33 height 26
click at [1495, 161] on button "Edit" at bounding box center [1478, 158] width 42 height 26
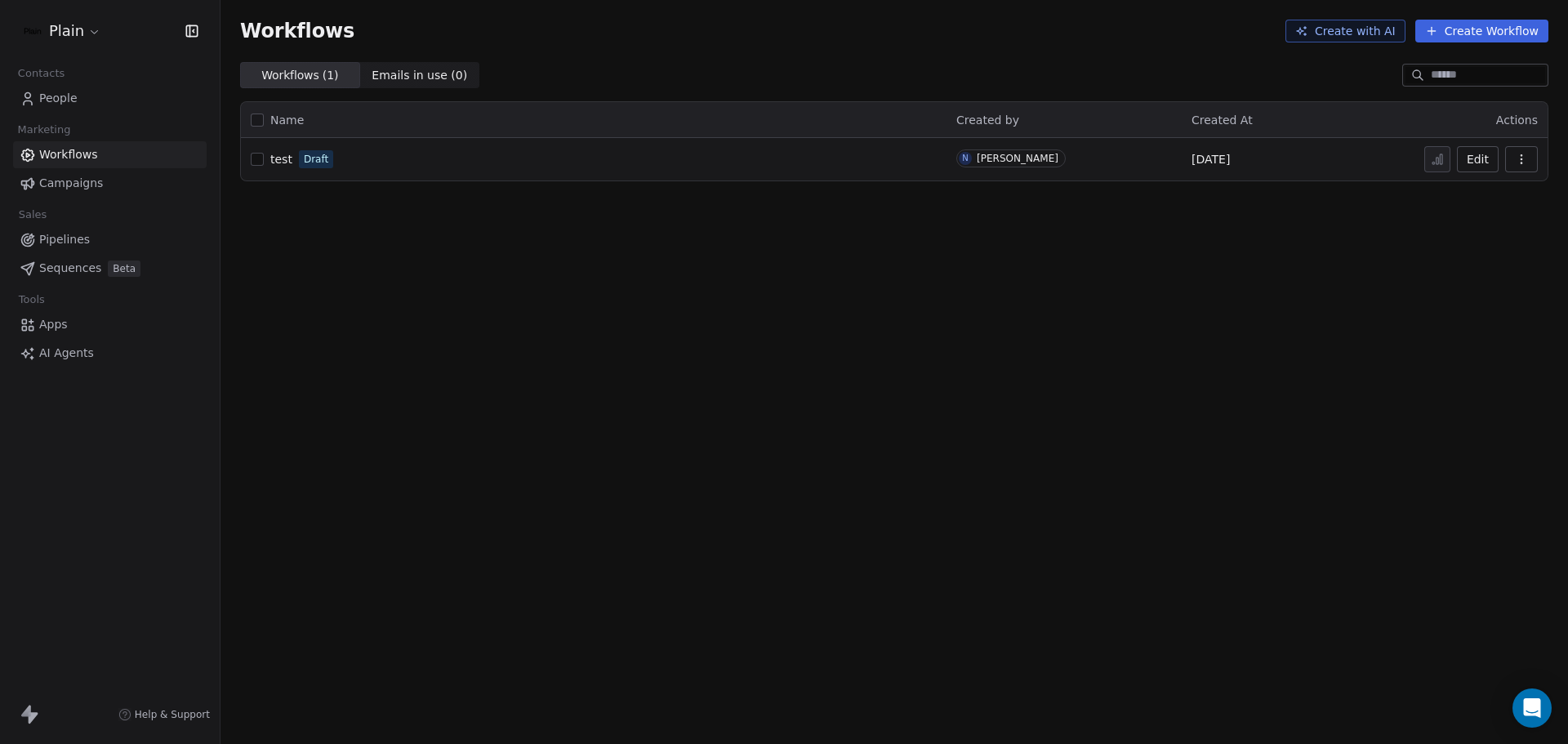
click at [84, 229] on link "Pipelines" at bounding box center [110, 239] width 194 height 27
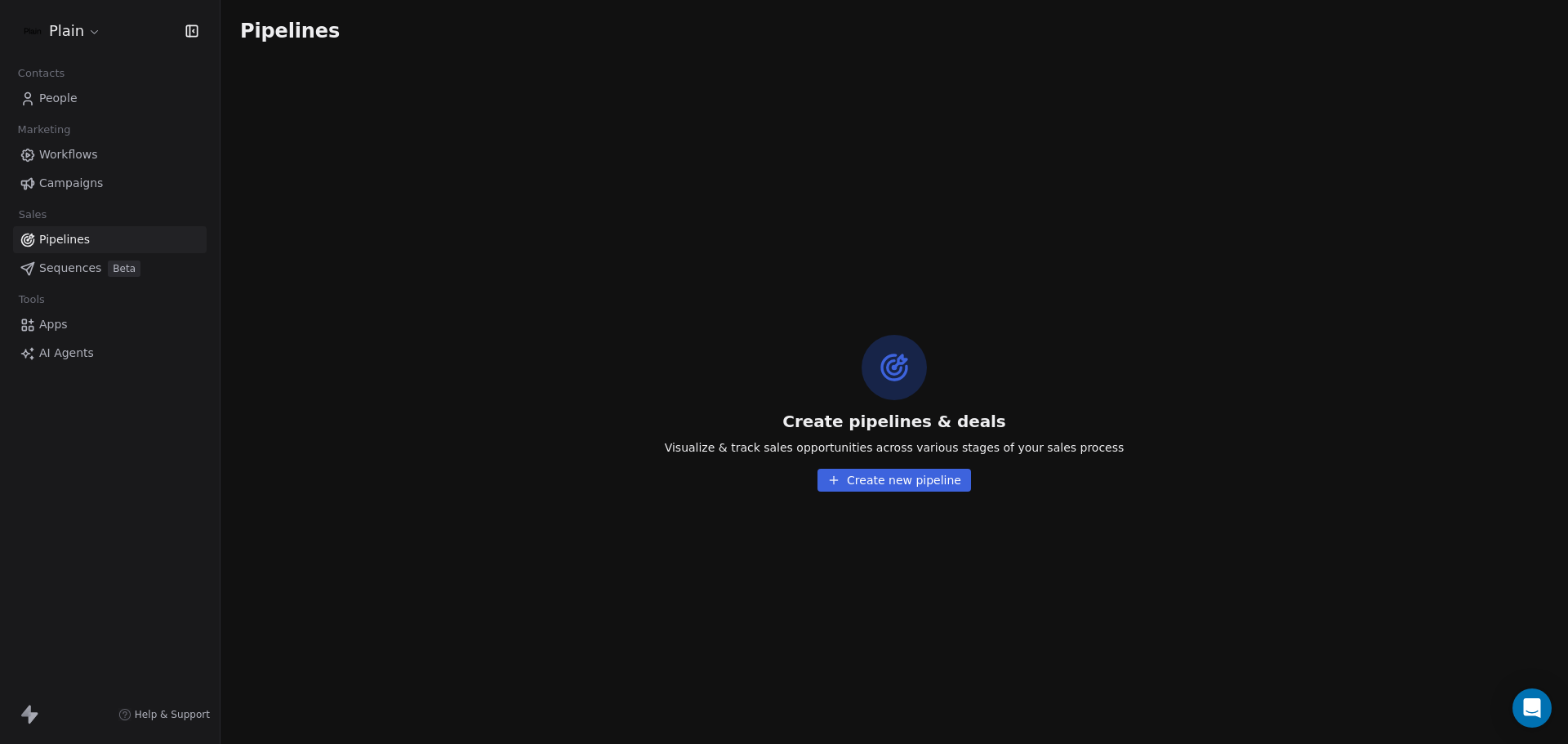
click at [80, 258] on link "Sequences Beta" at bounding box center [110, 268] width 194 height 27
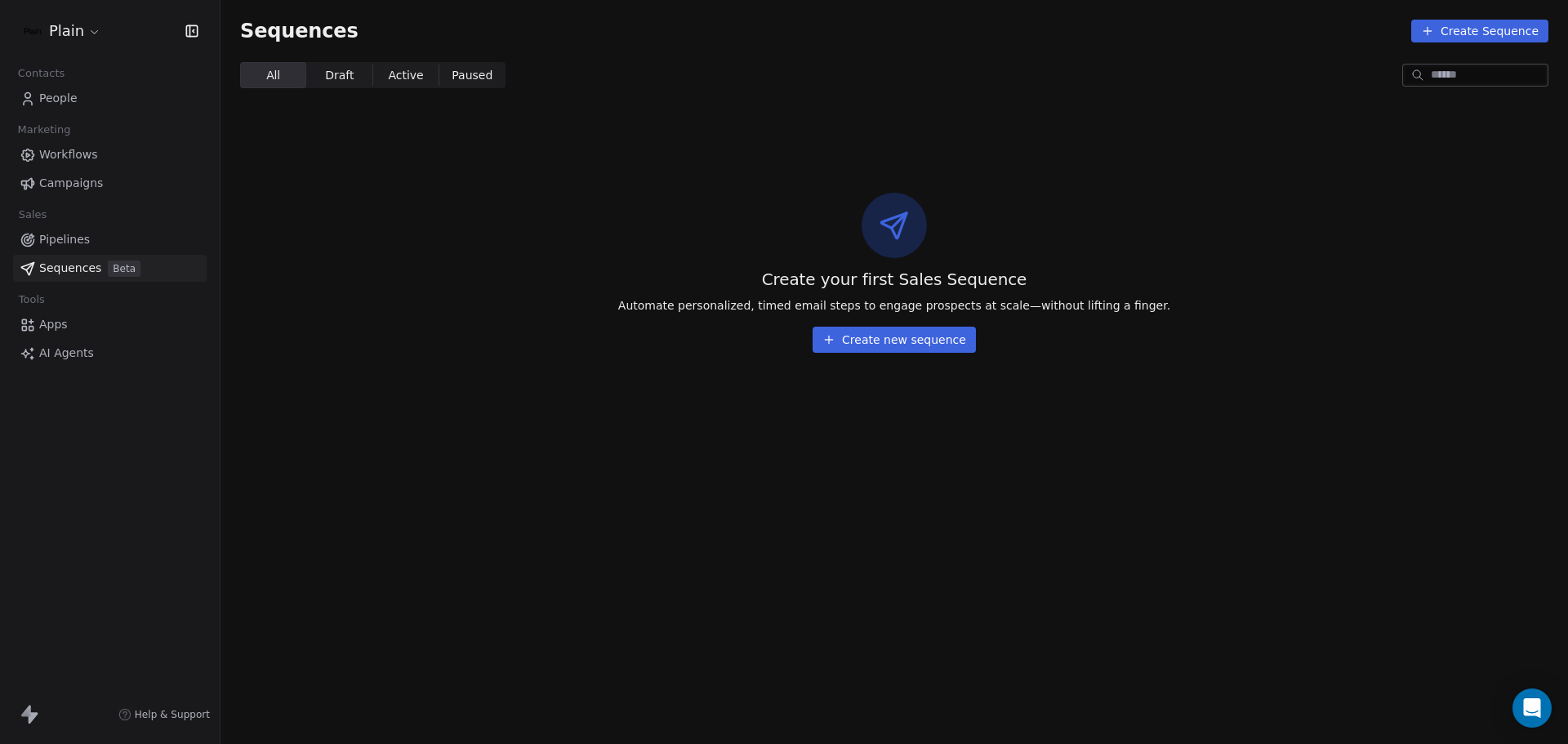
click at [77, 105] on link "People" at bounding box center [110, 98] width 194 height 27
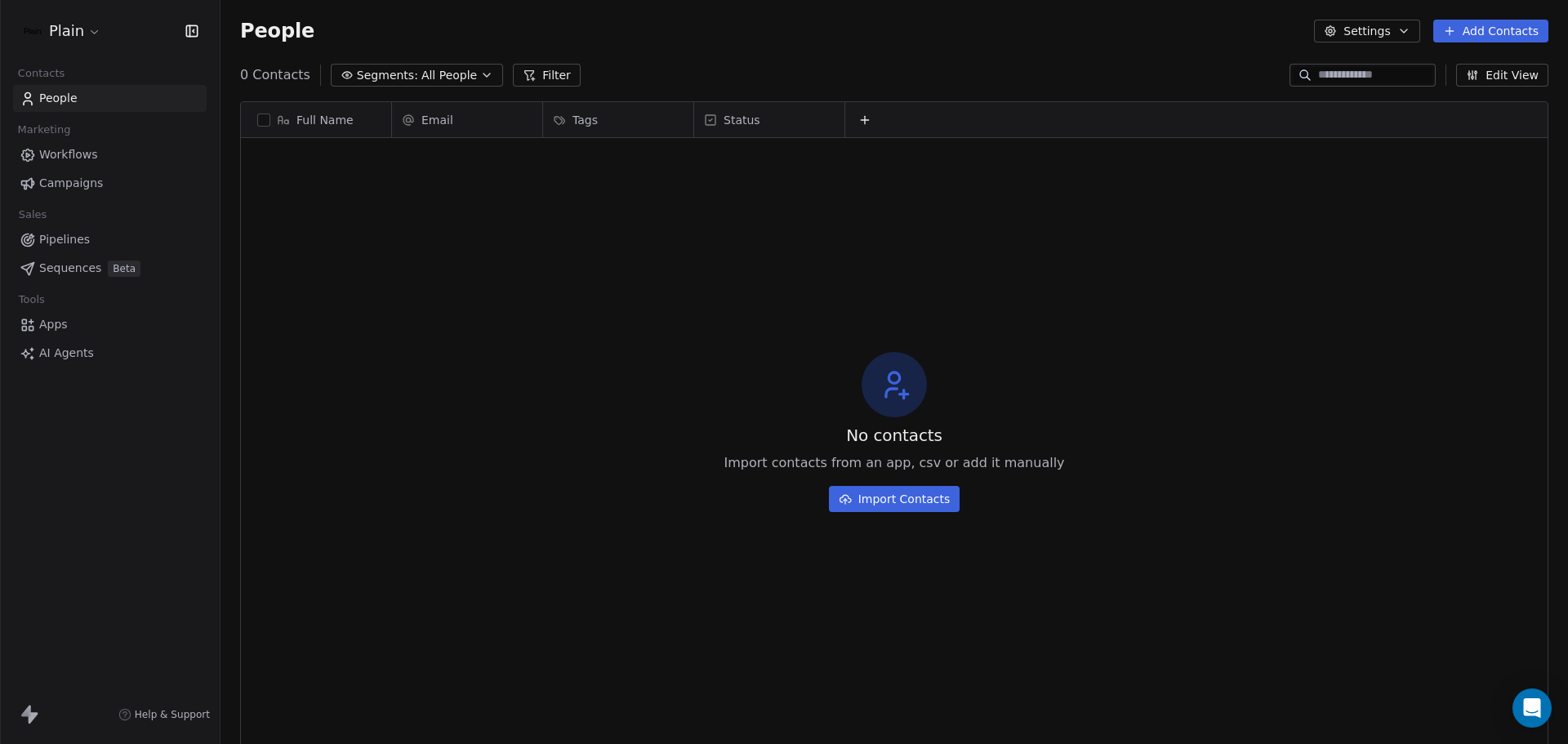
scroll to position [641, 1335]
drag, startPoint x: 1026, startPoint y: 208, endPoint x: 819, endPoint y: 160, distance: 212.5
click at [828, 182] on div "No contacts Import contacts from an app, csv or add it manually Import Contacts" at bounding box center [895, 431] width 1307 height 581
click at [878, 114] on div at bounding box center [1197, 119] width 704 height 35
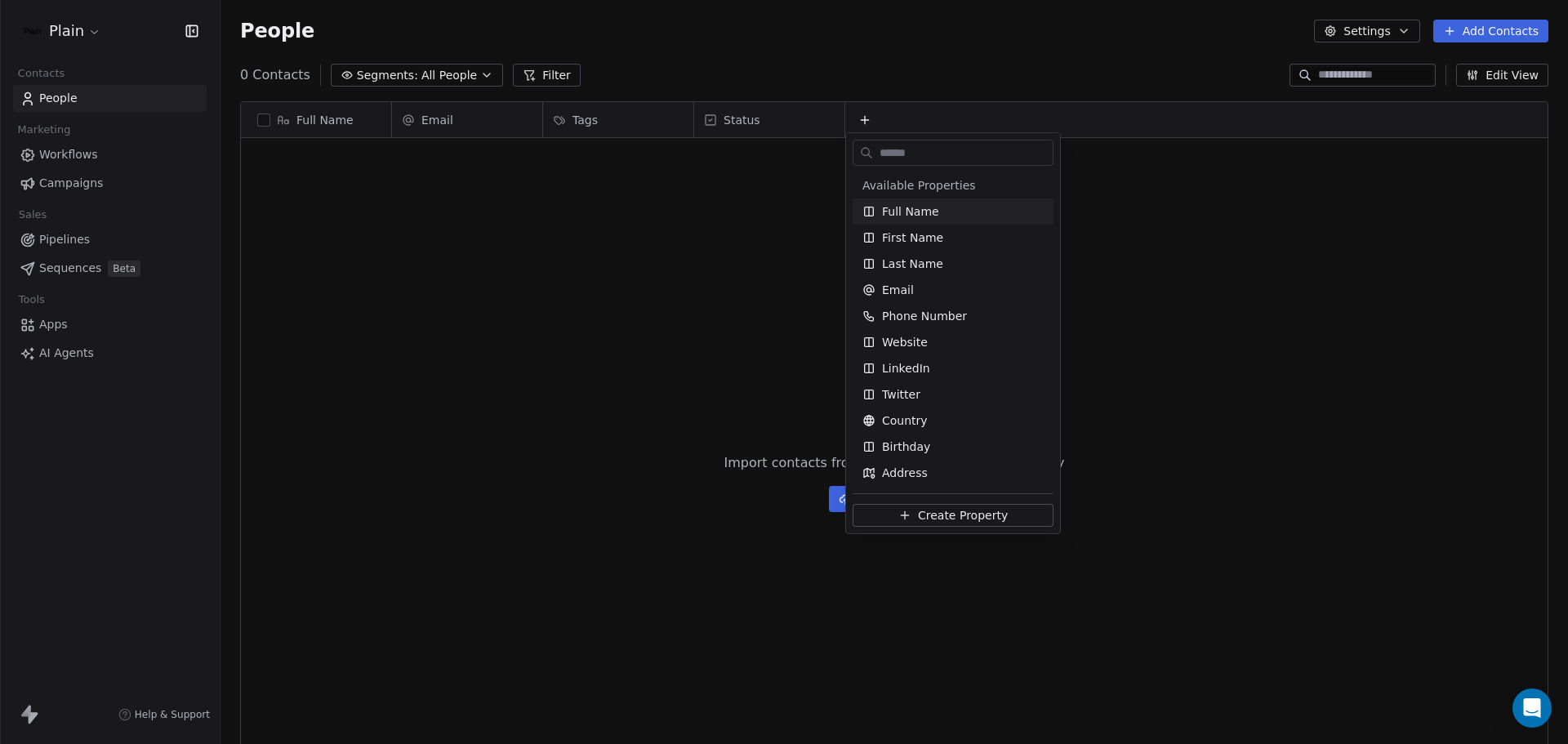
click at [868, 120] on html "Plain Contacts People Marketing Workflows Campaigns Sales Pipelines Sequences B…" at bounding box center [784, 372] width 1568 height 744
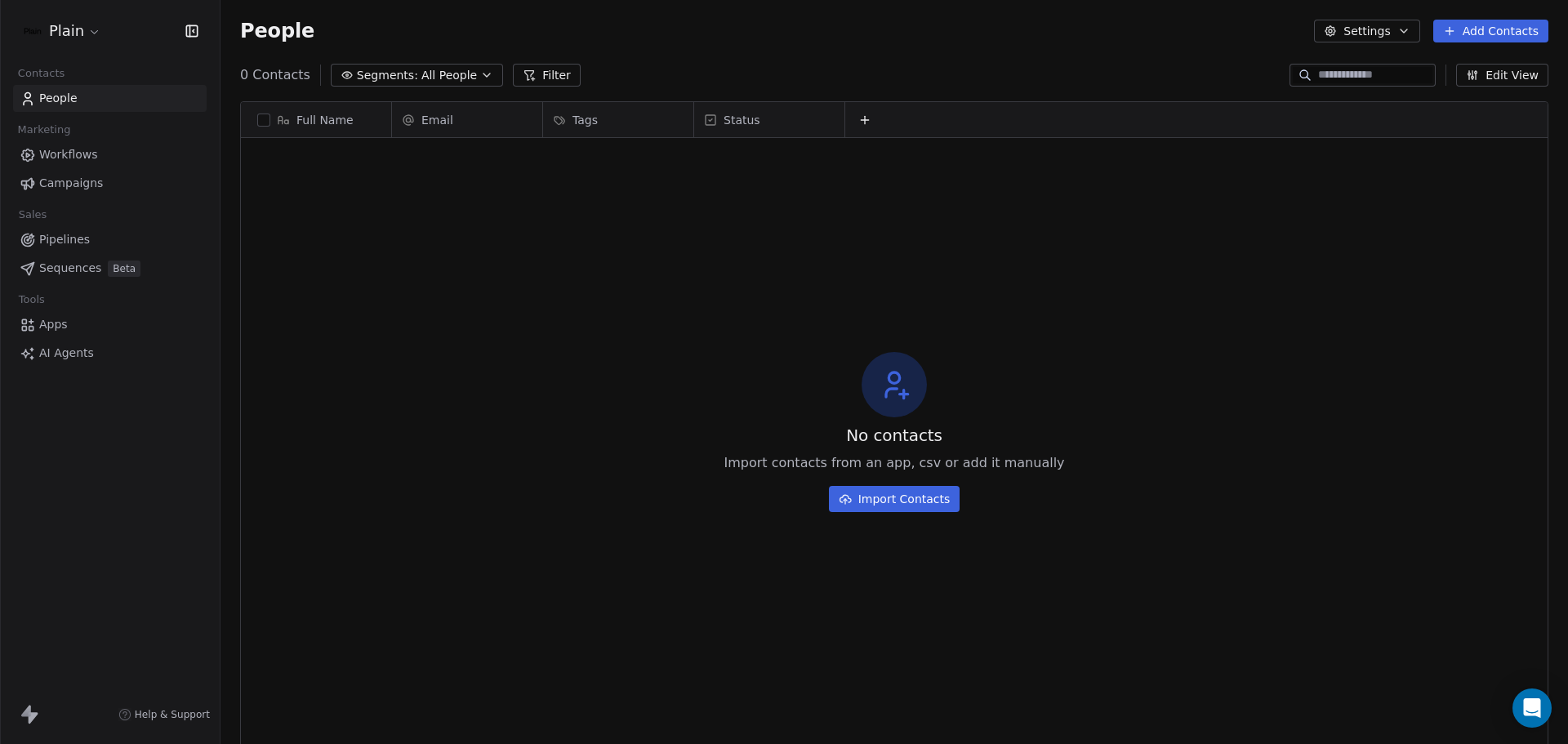
click at [868, 120] on icon at bounding box center [865, 120] width 8 height 0
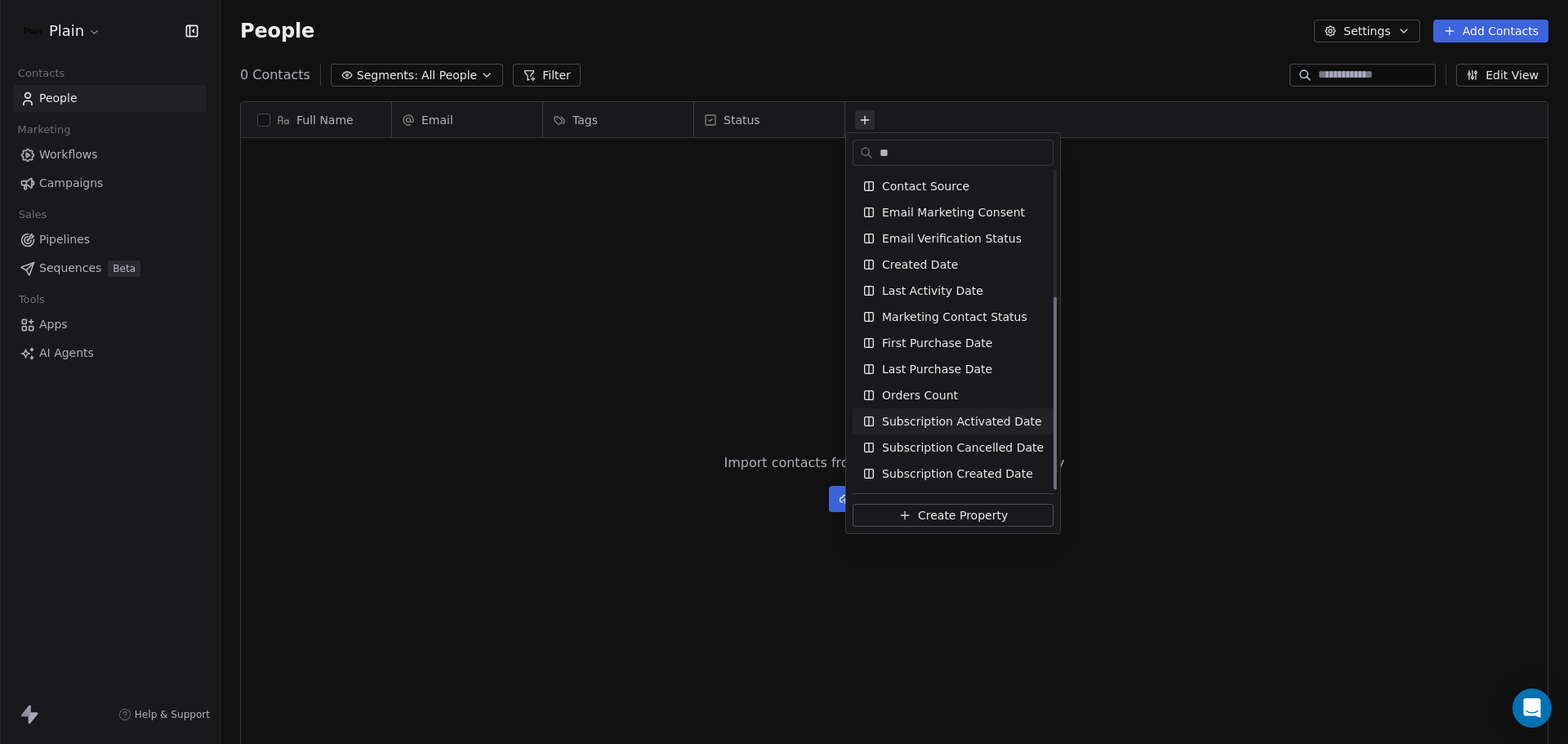
scroll to position [0, 0]
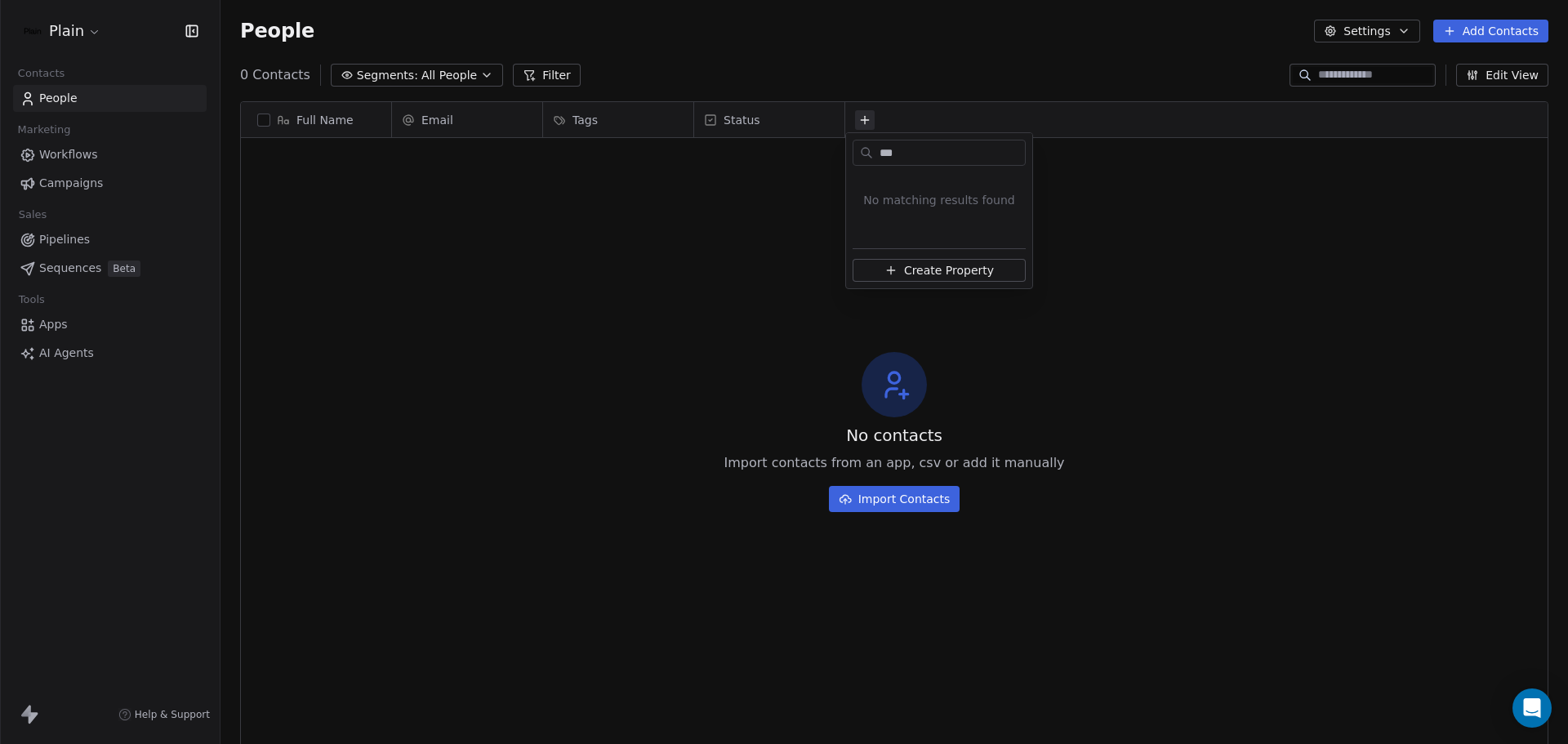
drag, startPoint x: 910, startPoint y: 156, endPoint x: 843, endPoint y: 160, distance: 67.1
click at [850, 160] on div "***" at bounding box center [939, 149] width 186 height 33
drag, startPoint x: 931, startPoint y: 146, endPoint x: 790, endPoint y: 144, distance: 141.0
click at [792, 145] on html "Plain Contacts People Marketing Workflows Campaigns Sales Pipelines Sequences B…" at bounding box center [784, 372] width 1568 height 744
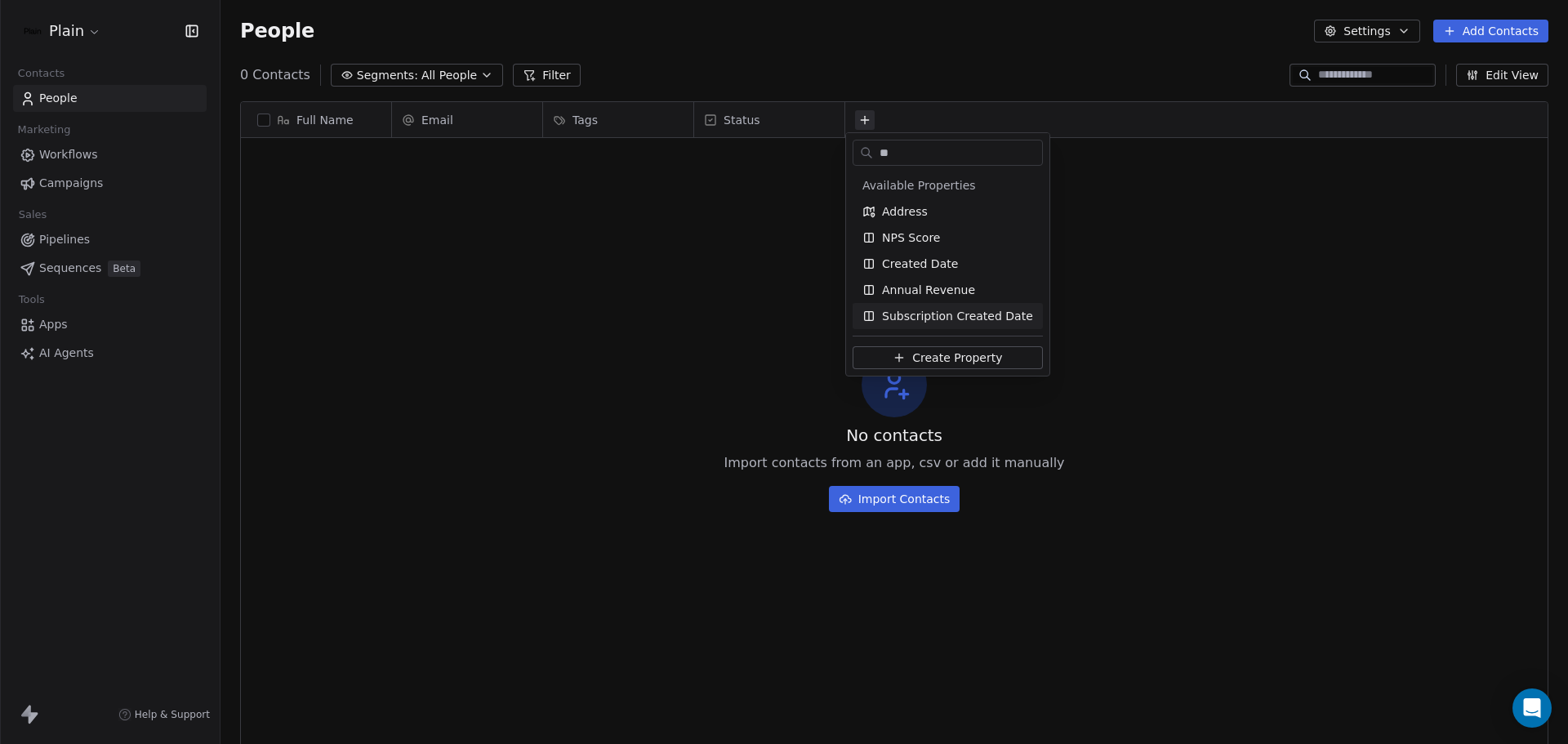
type input "**"
click at [951, 351] on span "Create Property" at bounding box center [957, 358] width 90 height 17
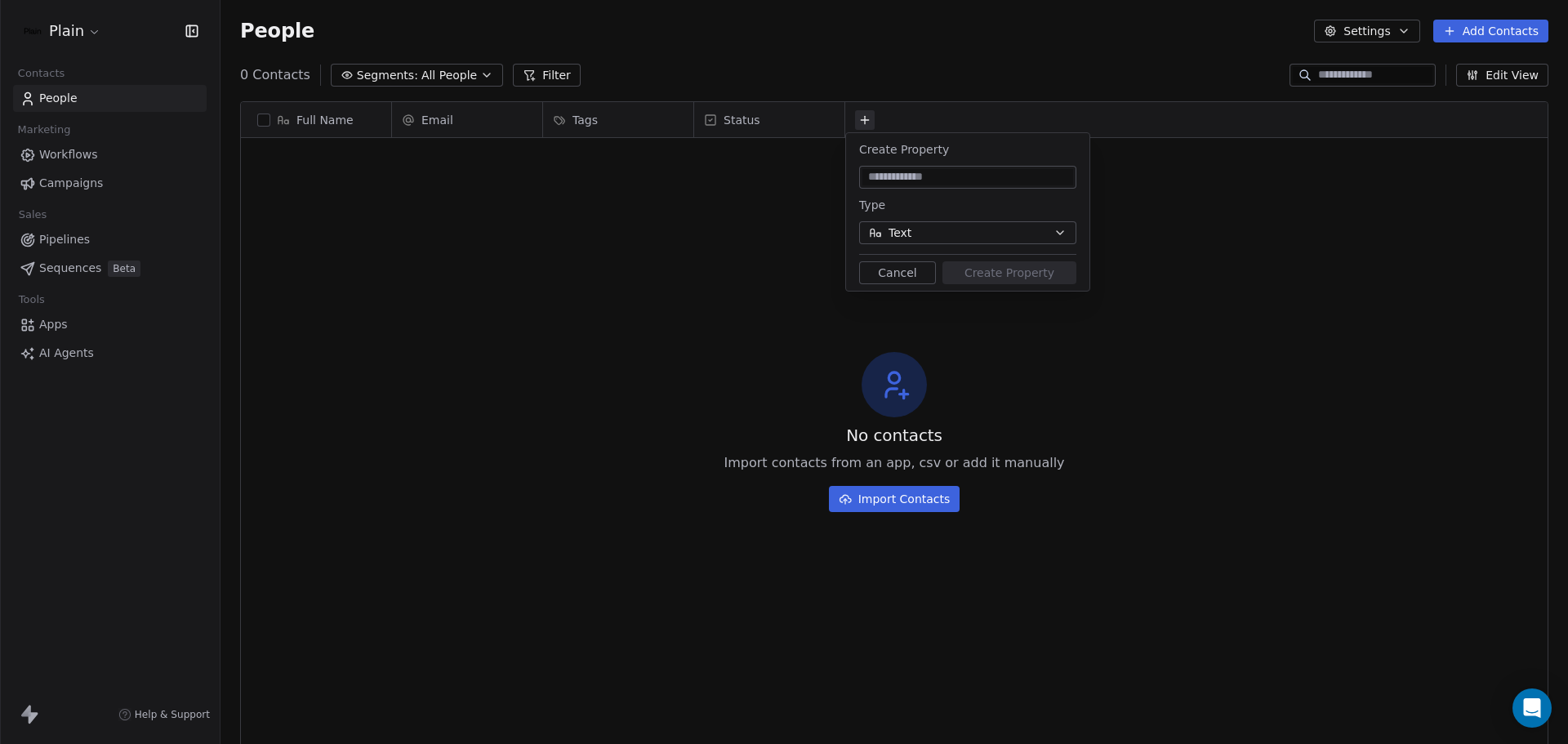
click at [924, 176] on input at bounding box center [968, 178] width 211 height 17
click at [943, 241] on button "Text" at bounding box center [968, 232] width 217 height 23
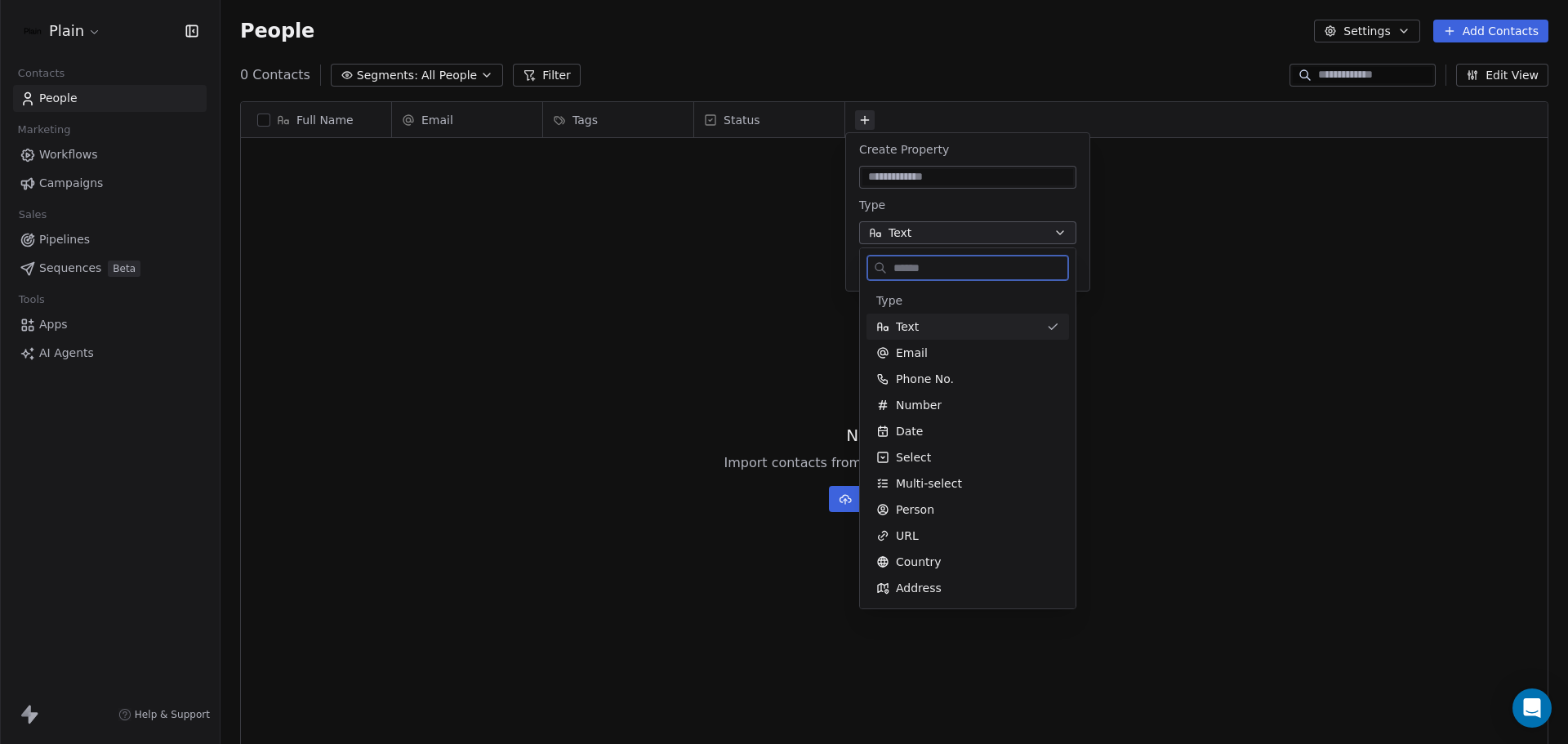
click at [944, 331] on div "Text" at bounding box center [958, 327] width 164 height 17
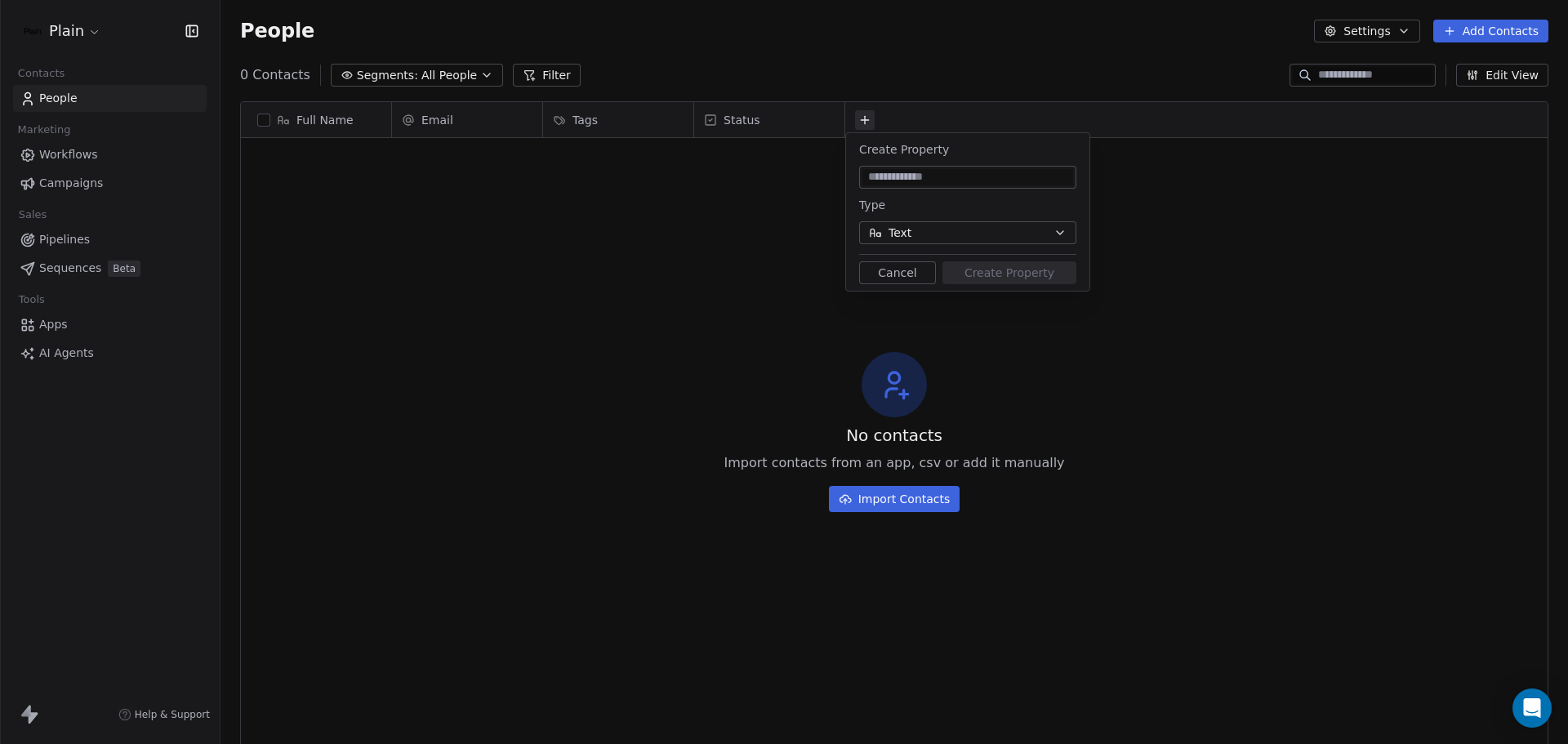
click at [919, 170] on input at bounding box center [968, 178] width 211 height 17
click at [85, 26] on html "Plain Contacts People Marketing Workflows Campaigns Sales Pipelines Sequences B…" at bounding box center [784, 372] width 1568 height 744
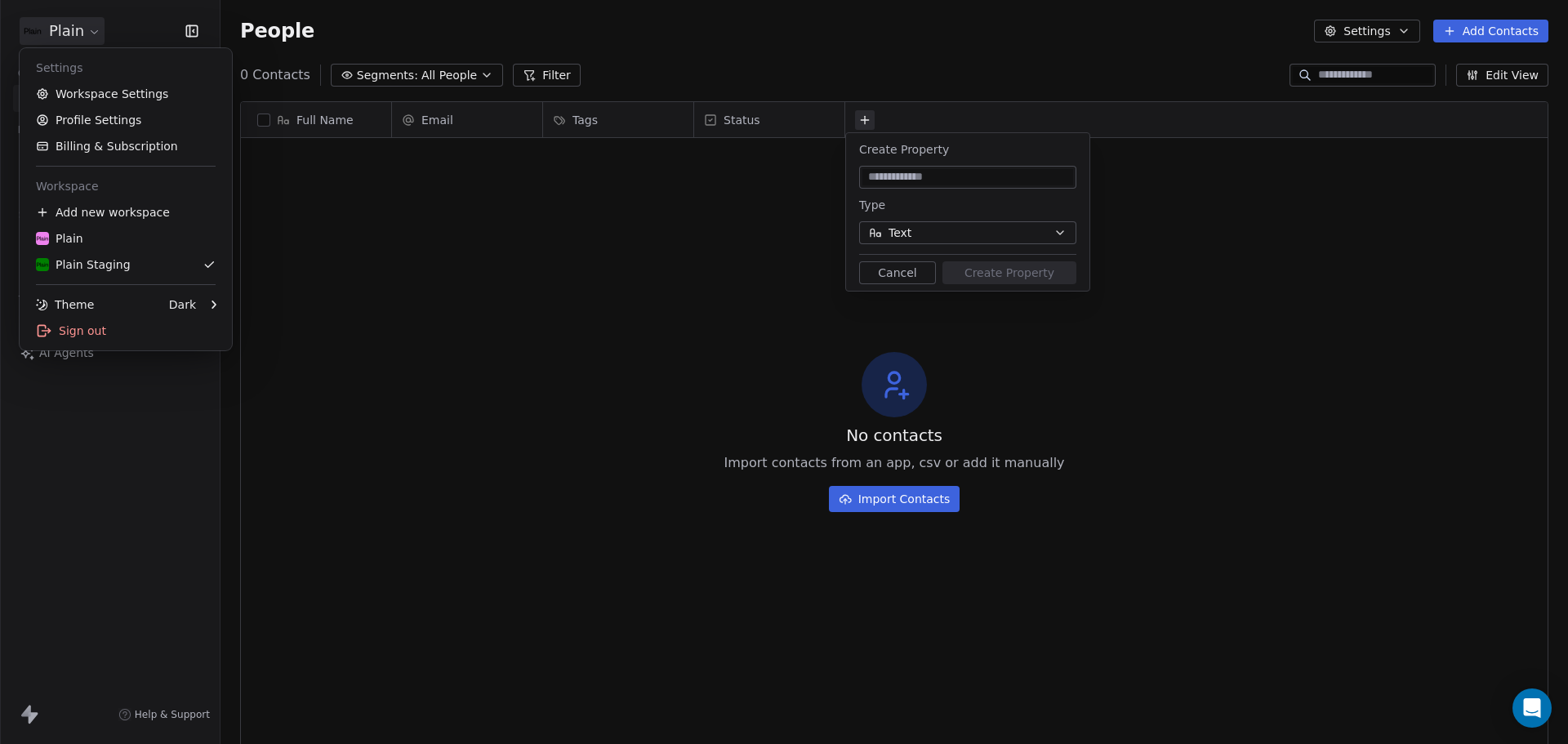
click at [84, 26] on html "Plain Contacts People Marketing Workflows Campaigns Sales Pipelines Sequences B…" at bounding box center [784, 372] width 1568 height 744
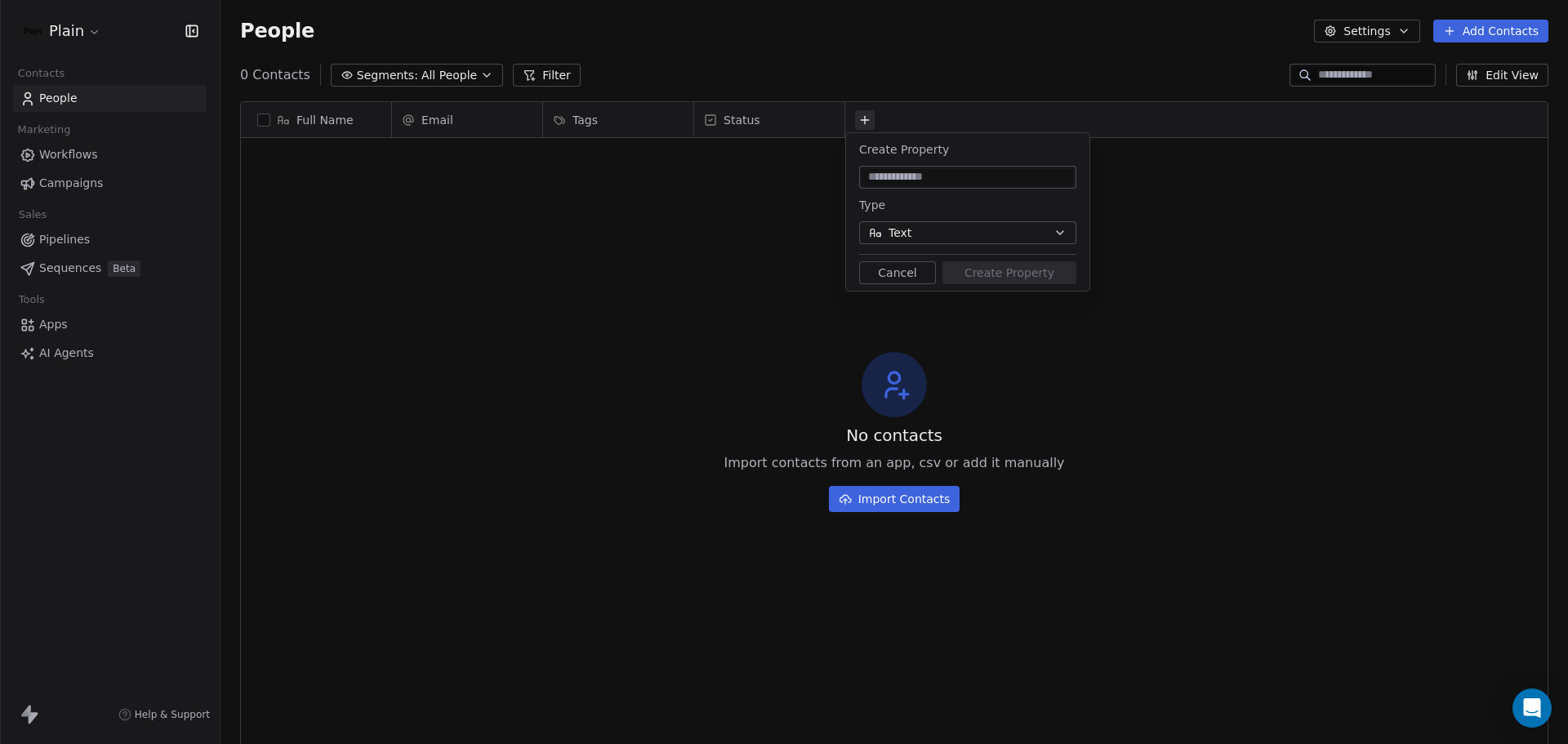
click at [934, 178] on input at bounding box center [968, 178] width 211 height 17
type input "*********"
click at [1005, 262] on div "Create Property ********* Type Text Cancel Create Property" at bounding box center [968, 212] width 244 height 158
click at [1003, 272] on button "Create Property" at bounding box center [1009, 272] width 134 height 23
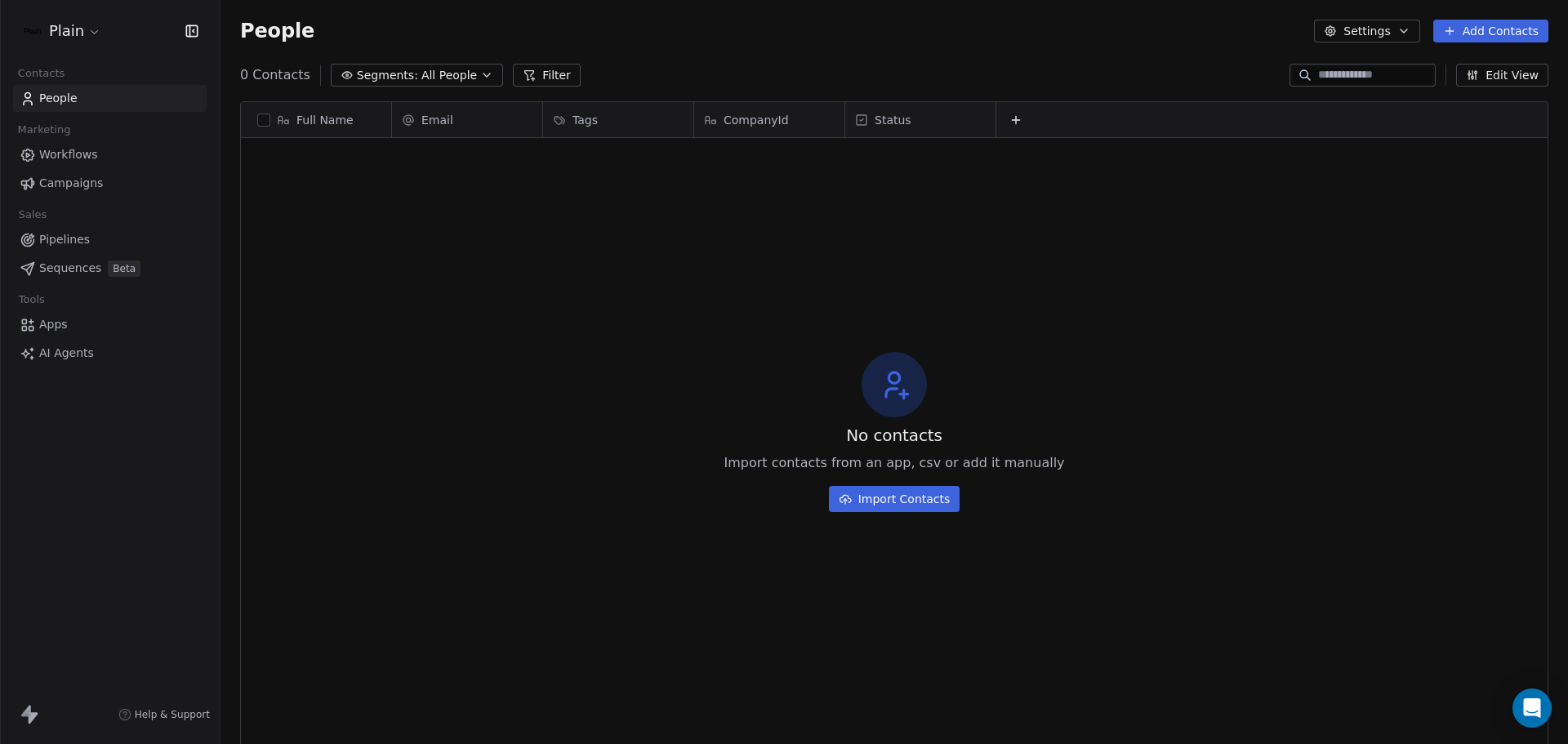
drag, startPoint x: 944, startPoint y: 237, endPoint x: 985, endPoint y: 229, distance: 41.8
click at [985, 229] on div "No contacts Import contacts from an app, csv or add it manually Import Contacts" at bounding box center [895, 431] width 1307 height 581
click at [63, 27] on html "Plain Contacts People Marketing Workflows Campaigns Sales Pipelines Sequences B…" at bounding box center [784, 372] width 1568 height 744
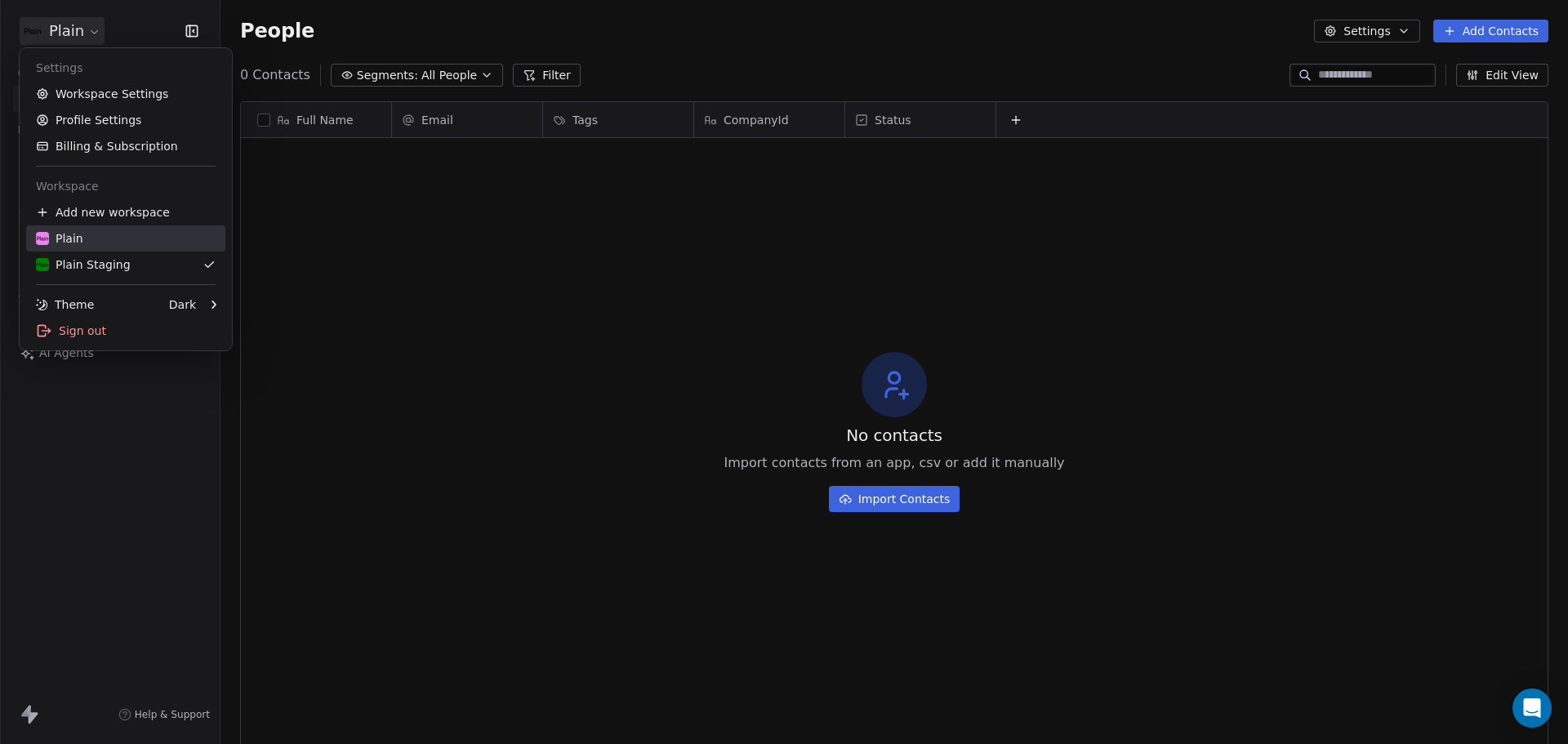
click at [108, 247] on link "Plain" at bounding box center [125, 238] width 199 height 26
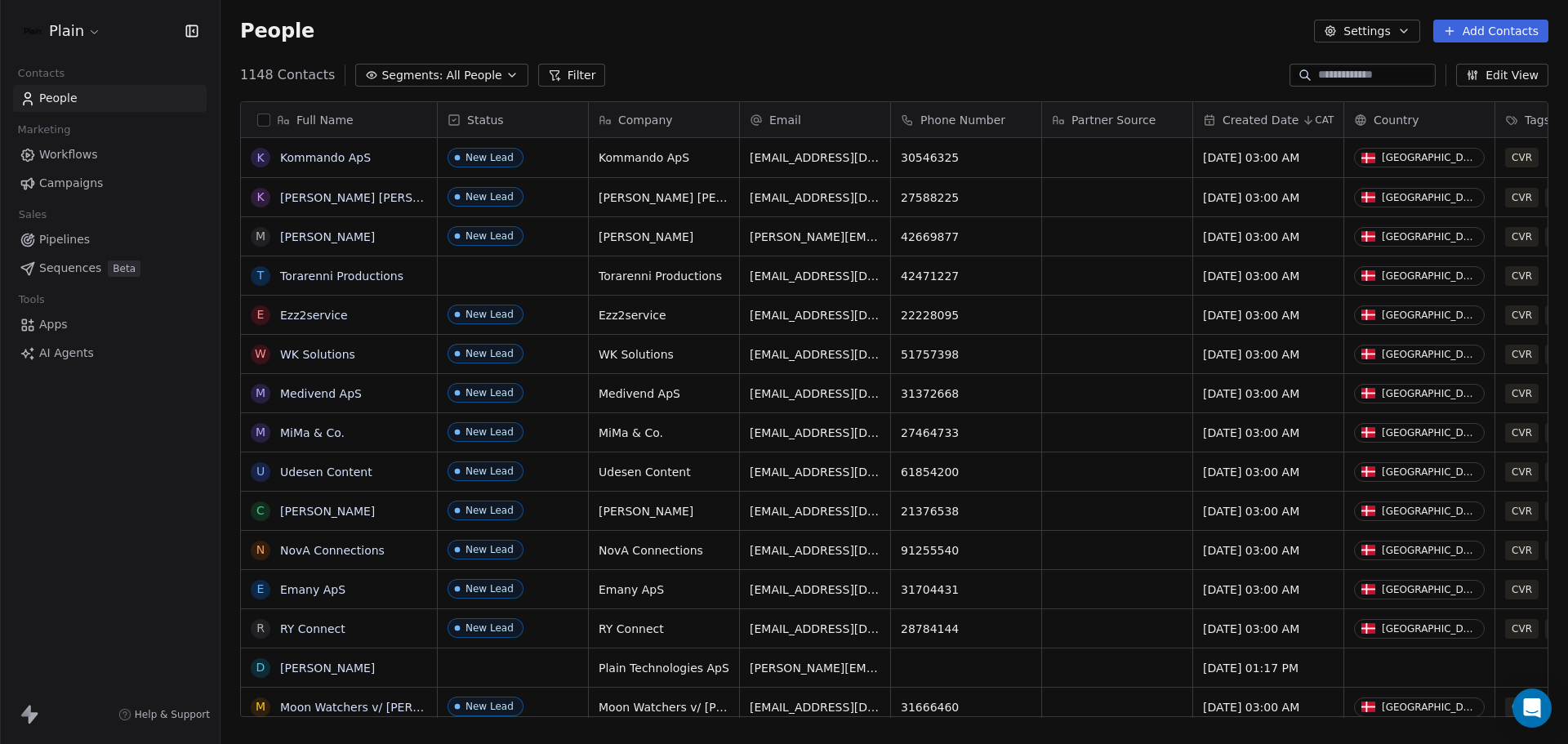
scroll to position [641, 1335]
click at [67, 105] on span "People" at bounding box center [58, 98] width 38 height 18
click at [68, 96] on span "People" at bounding box center [58, 98] width 38 height 18
click at [74, 37] on html "Plain Contacts People Marketing Workflows Campaigns Sales Pipelines Sequences B…" at bounding box center [784, 372] width 1568 height 744
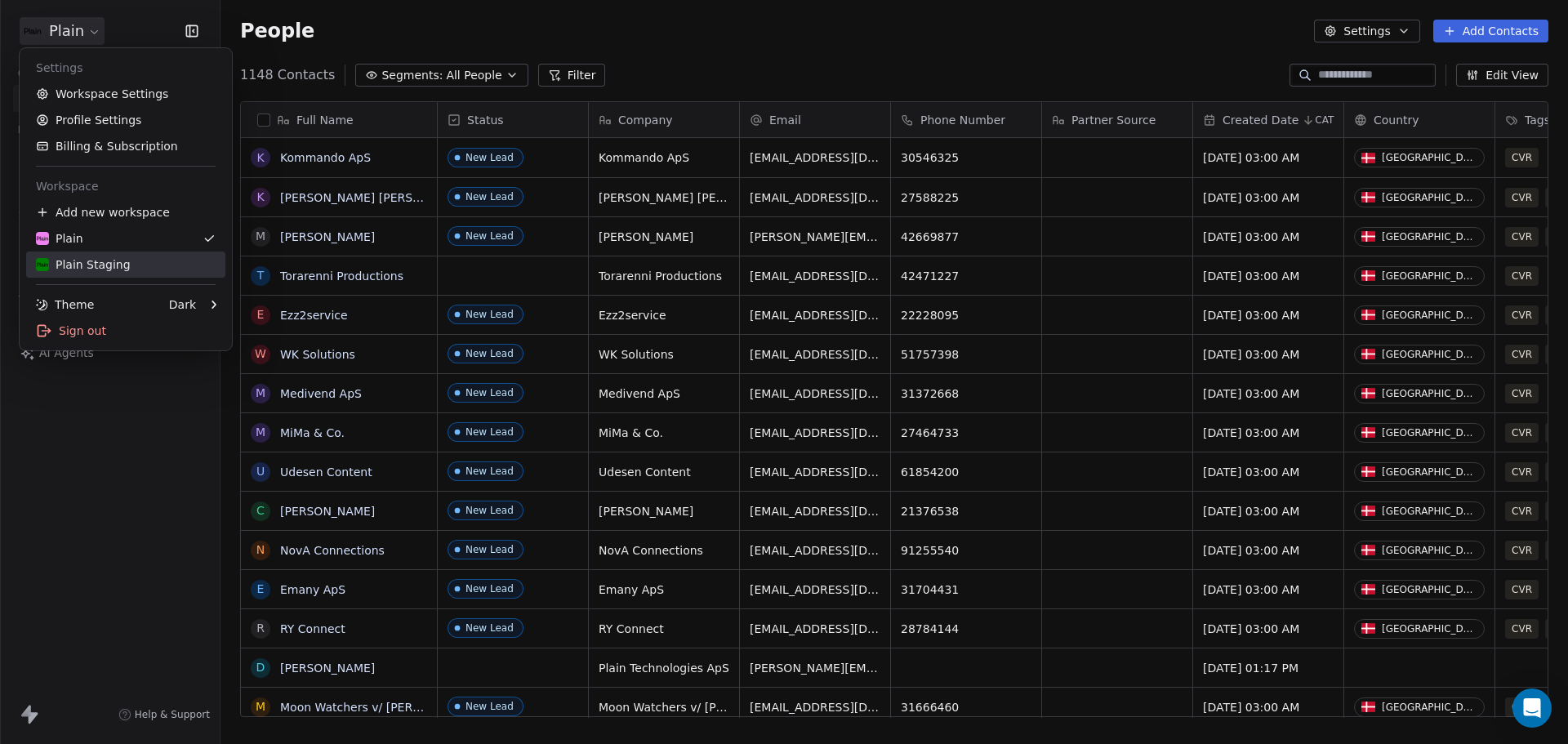
click at [96, 255] on link "Plain Staging" at bounding box center [125, 264] width 199 height 26
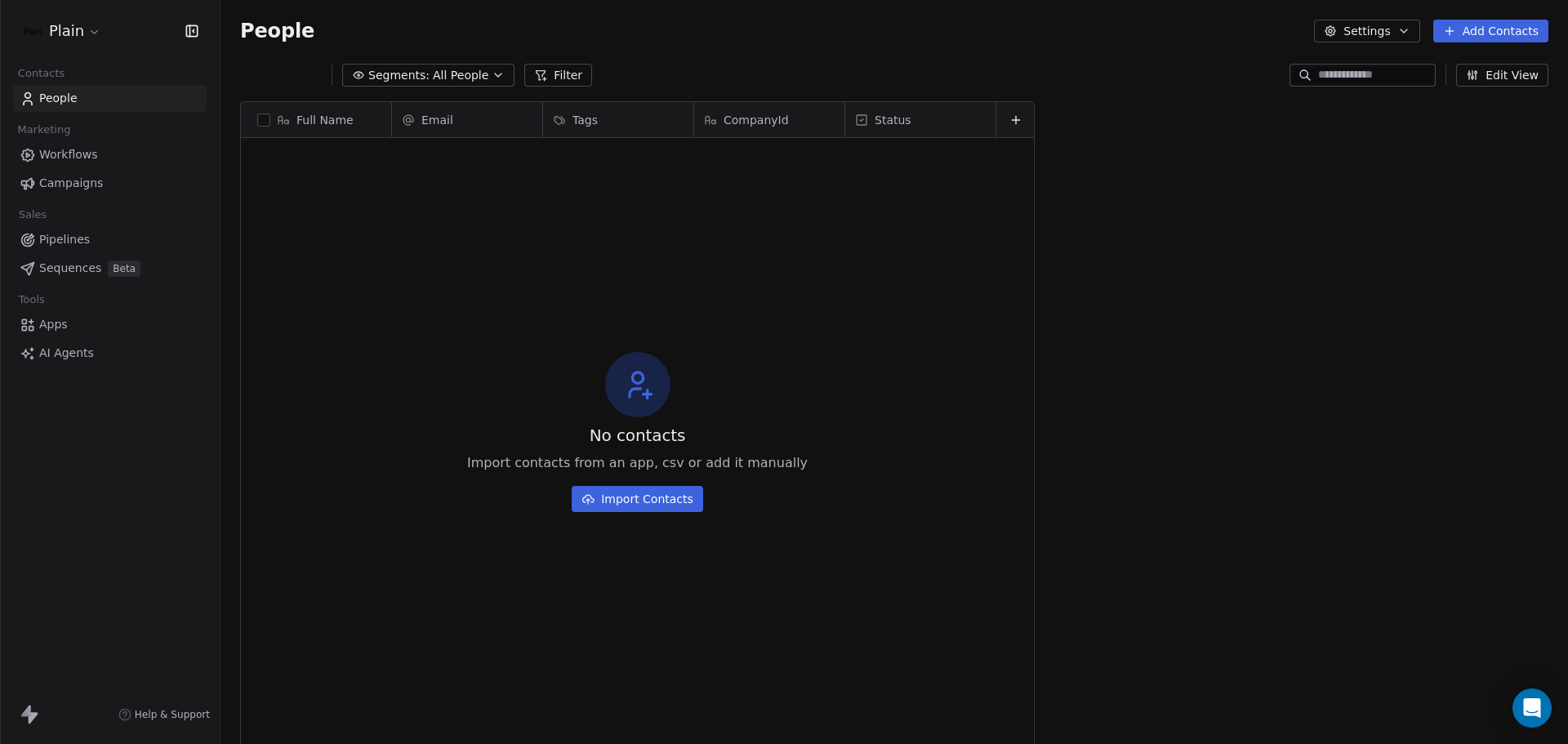
scroll to position [641, 1335]
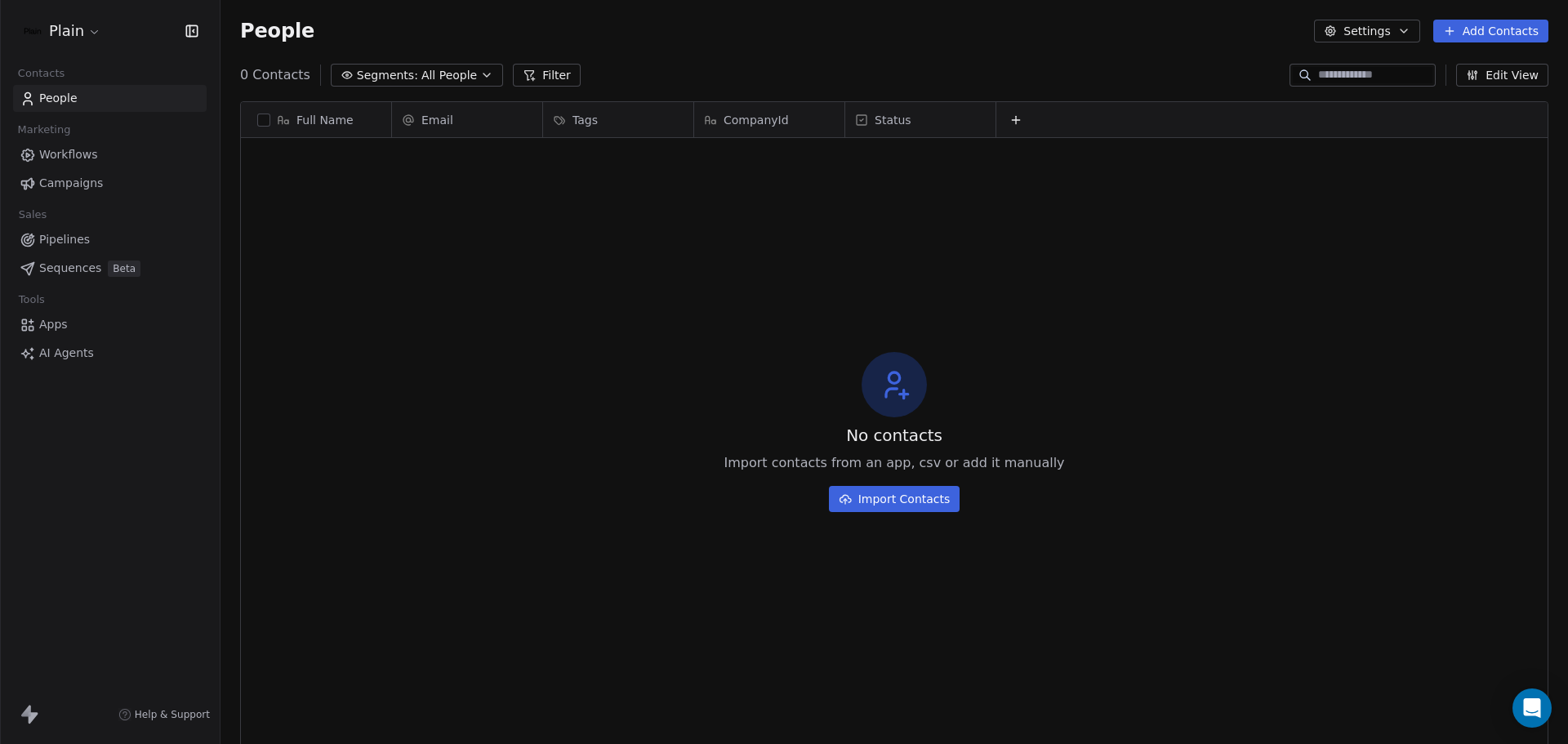
click at [89, 157] on span "Workflows" at bounding box center [68, 154] width 58 height 18
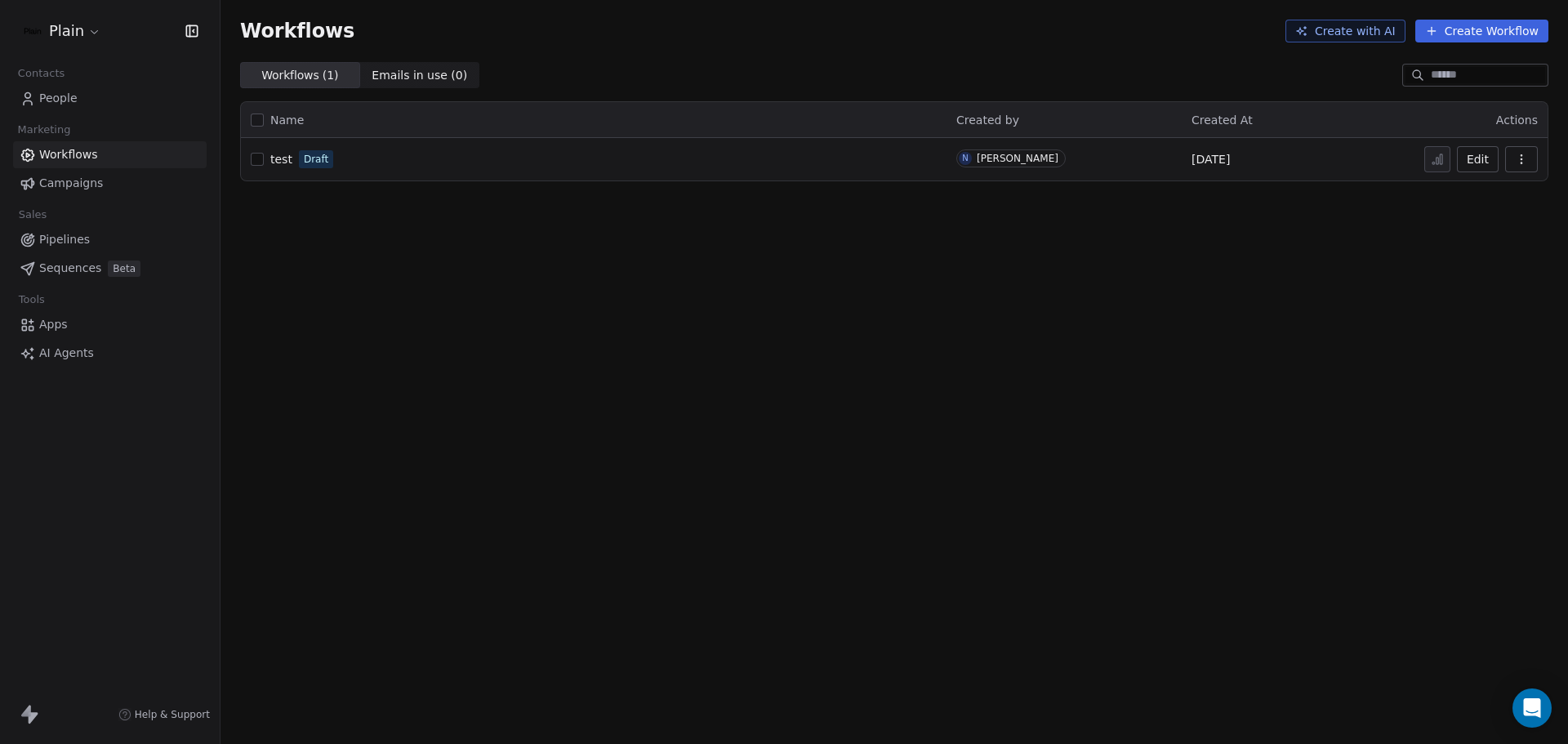
click at [317, 154] on span "Draft" at bounding box center [315, 159] width 24 height 15
click at [300, 160] on span "Draft" at bounding box center [315, 159] width 34 height 18
click at [288, 161] on span "test" at bounding box center [281, 159] width 22 height 13
